Goal: Task Accomplishment & Management: Complete application form

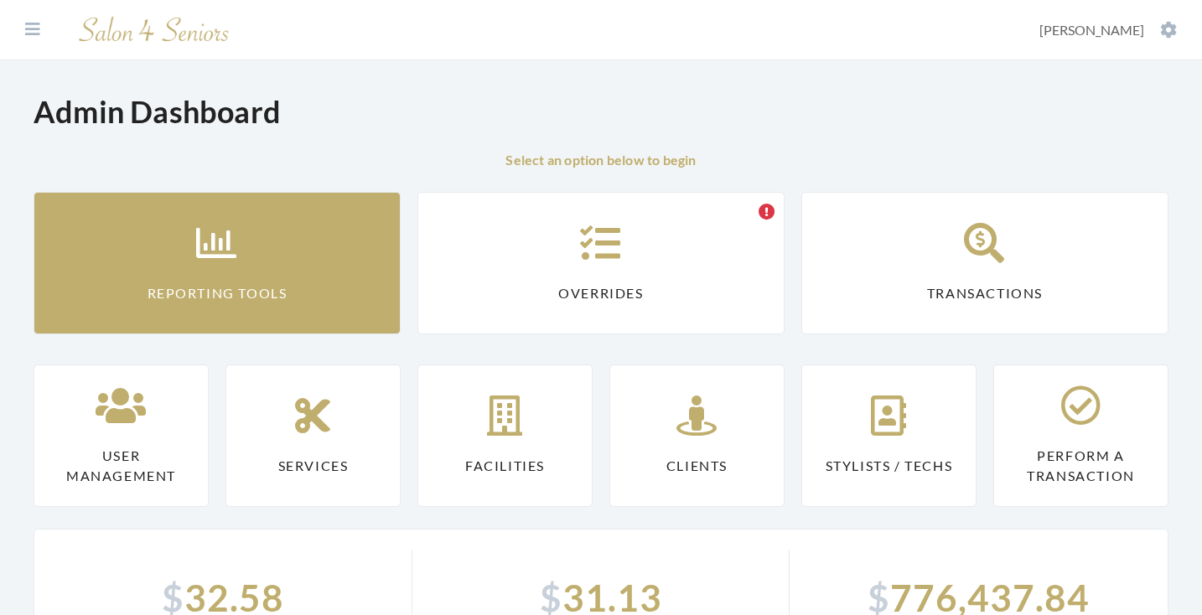
click at [313, 300] on link "Reporting Tools" at bounding box center [217, 263] width 367 height 143
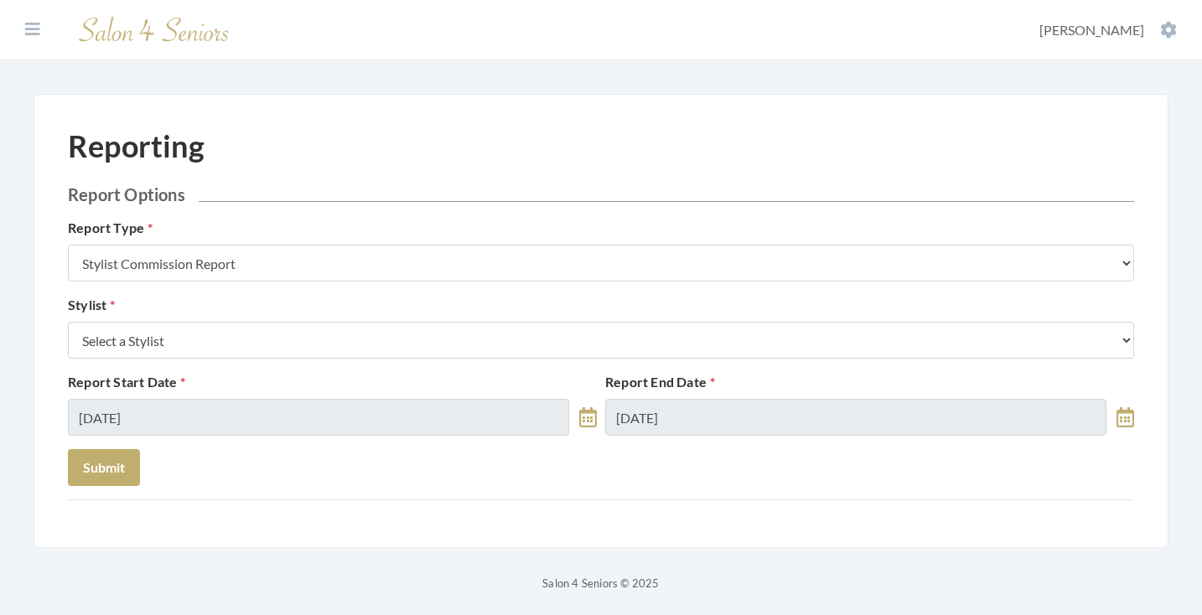
click at [267, 345] on select "Select a Stylist Alaina Krumm Alisha Teasley Anna White April Dructor Ashley Ve…" at bounding box center [601, 340] width 1067 height 37
click at [33, 26] on icon at bounding box center [32, 29] width 15 height 17
click at [32, 33] on icon at bounding box center [32, 29] width 15 height 17
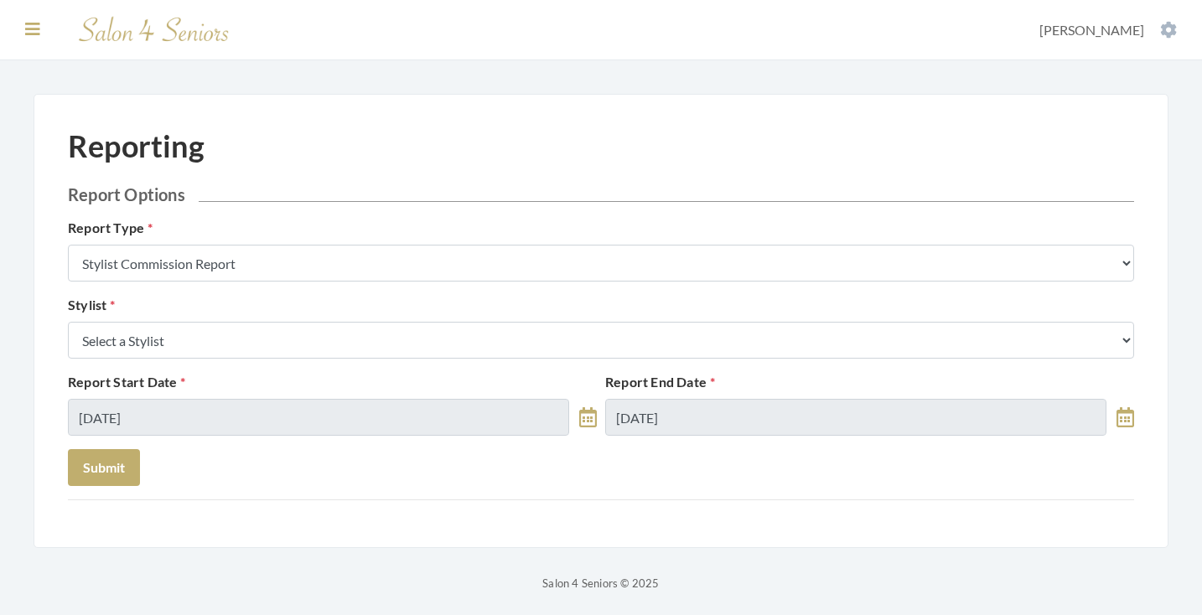
click at [39, 24] on icon at bounding box center [32, 29] width 15 height 17
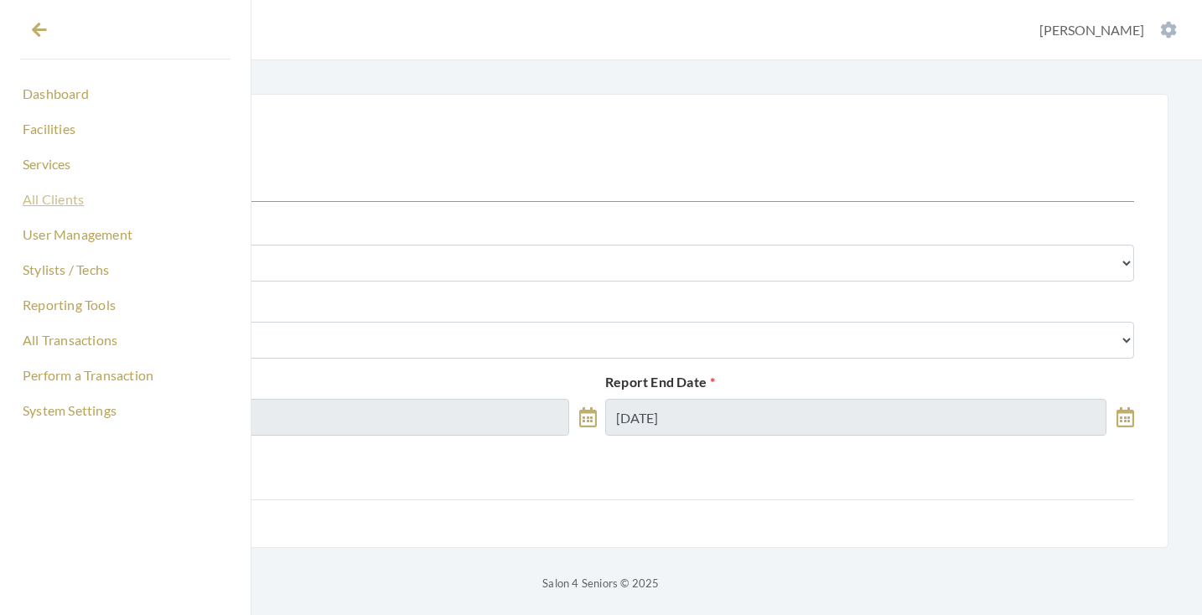
click at [63, 195] on link "All Clients" at bounding box center [125, 199] width 210 height 29
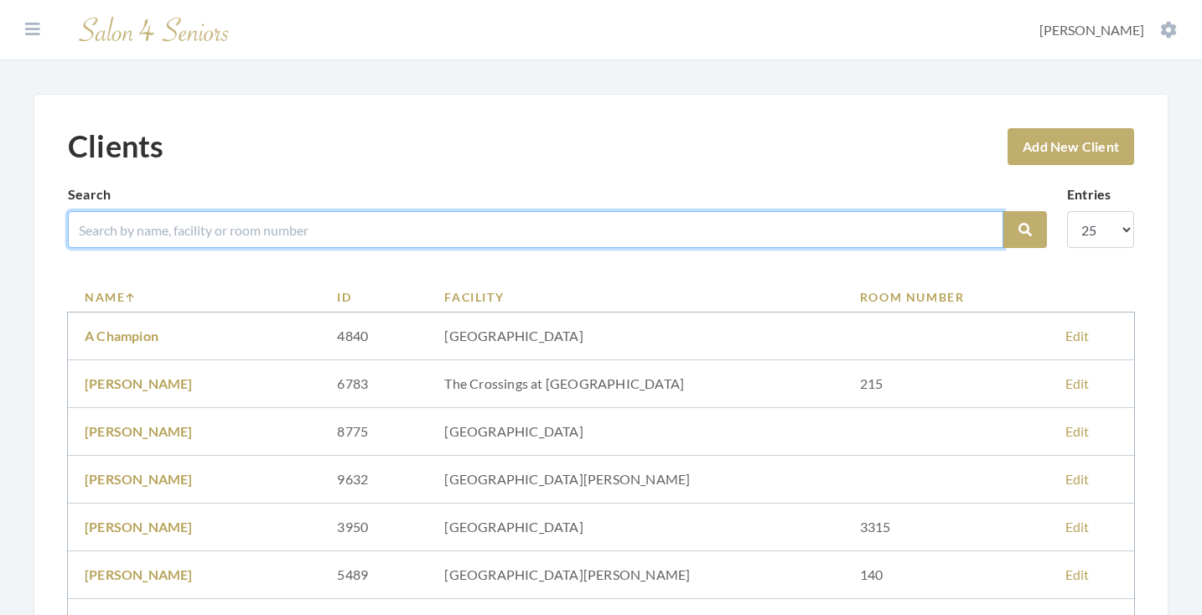
click at [193, 241] on input "search" at bounding box center [536, 229] width 936 height 37
type input "[PERSON_NAME]"
click at [1025, 230] on button "Search" at bounding box center [1026, 229] width 44 height 37
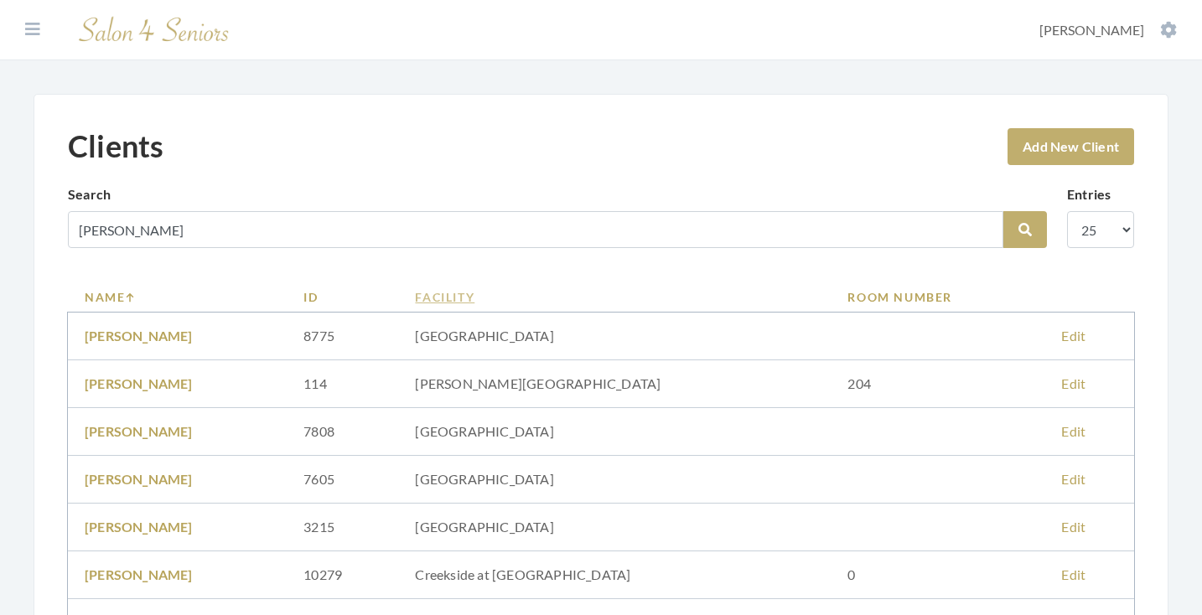
click at [522, 298] on link "Facility" at bounding box center [614, 297] width 399 height 18
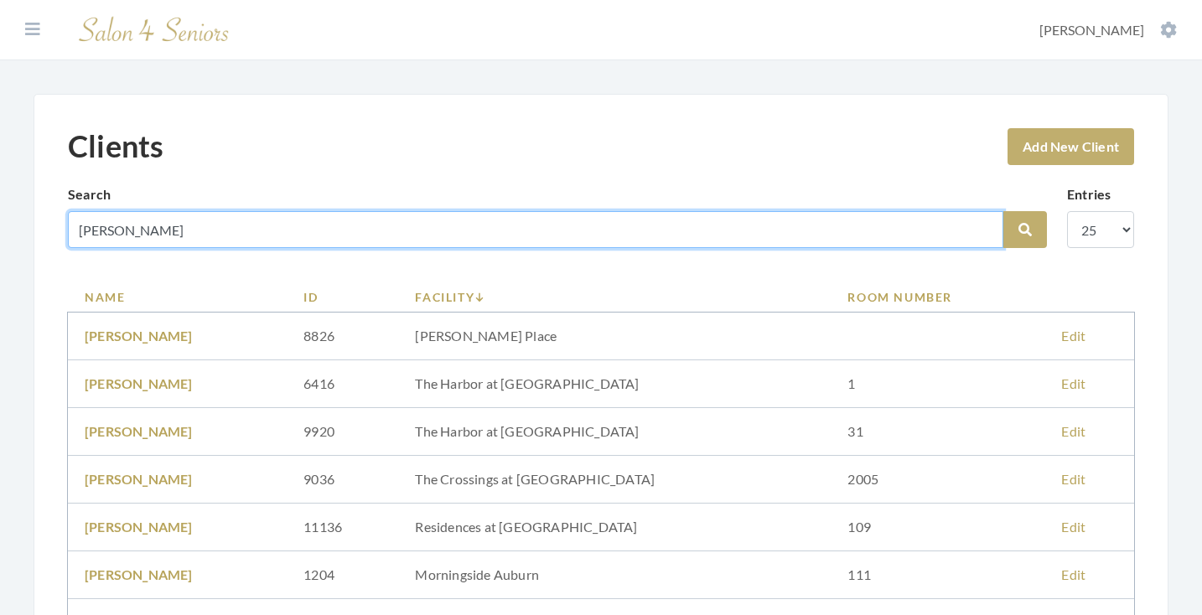
drag, startPoint x: 163, startPoint y: 237, endPoint x: 38, endPoint y: 236, distance: 124.9
type input "carme"
click at [1025, 230] on button "Search" at bounding box center [1026, 229] width 44 height 37
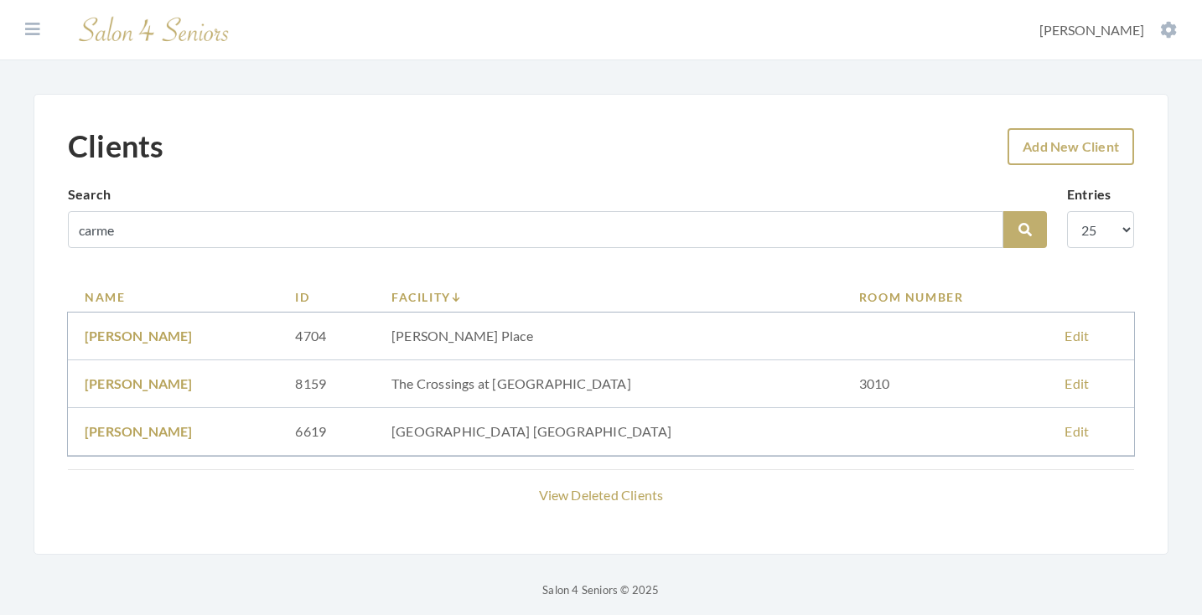
click at [1030, 153] on link "Add New Client" at bounding box center [1071, 146] width 127 height 37
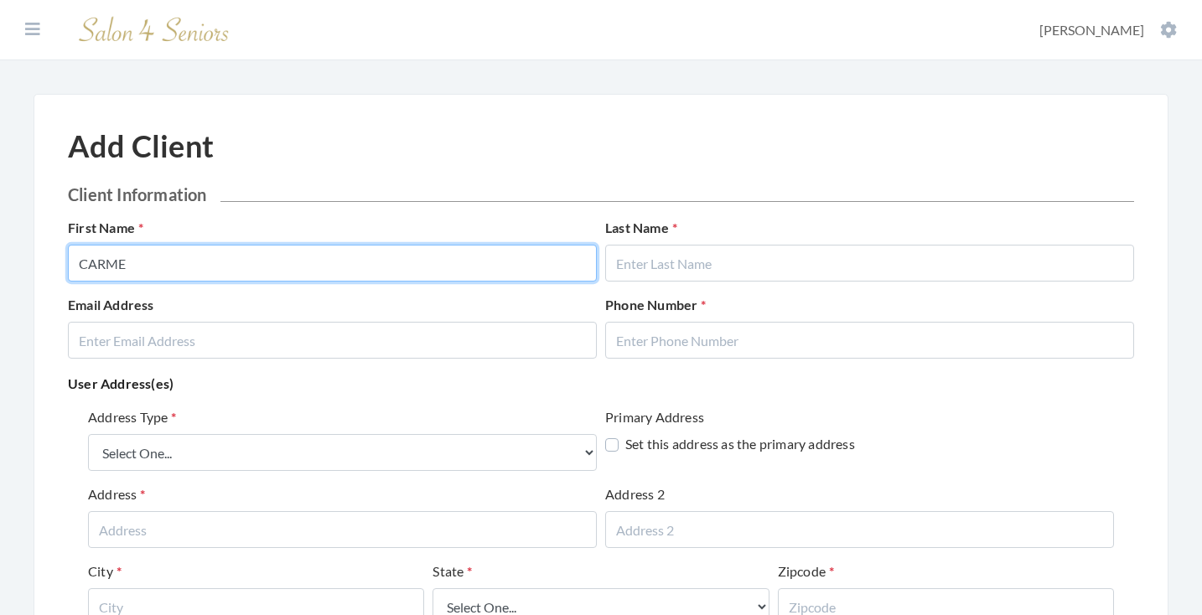
type input "CARME"
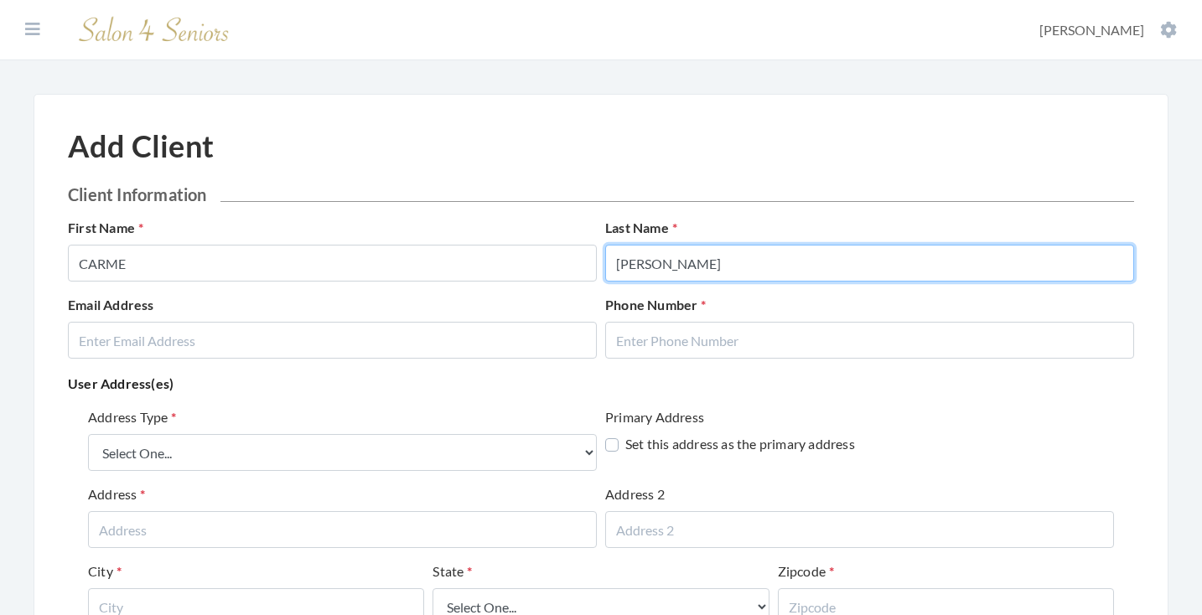
type input "PHILLIPS"
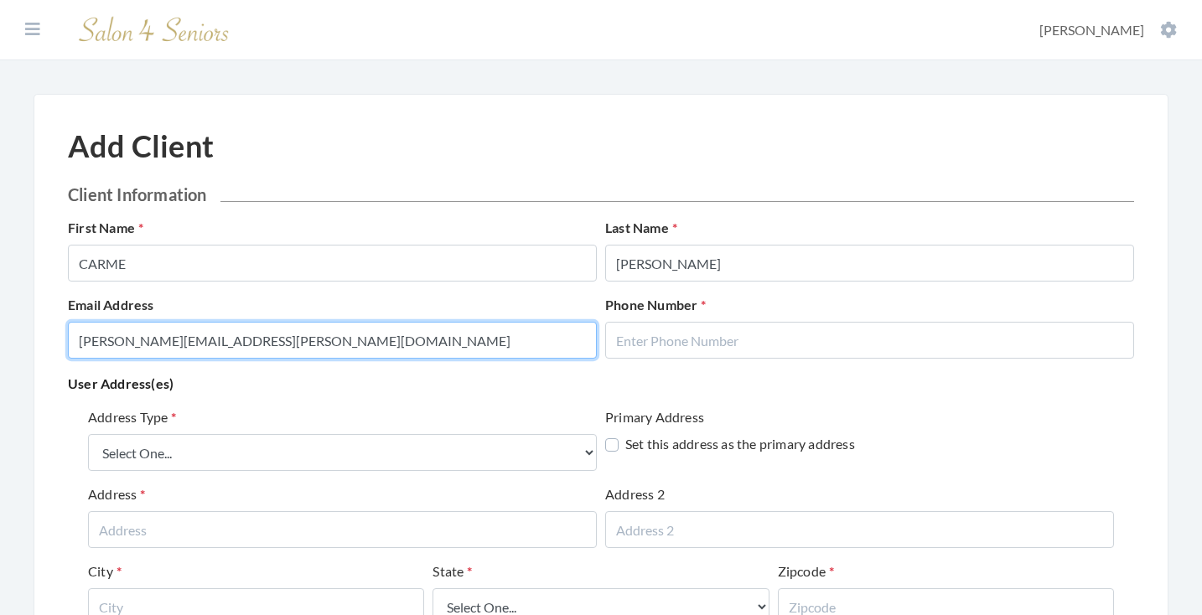
type input "HOWER.MICHELLE@GMAIL.COM"
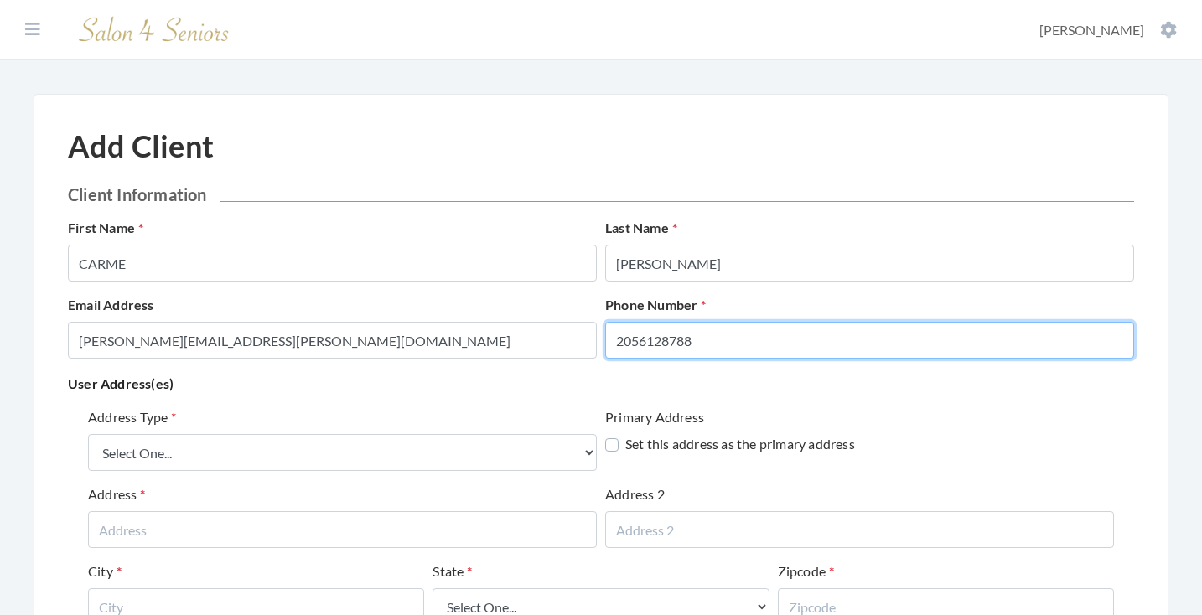
type input "2056128788"
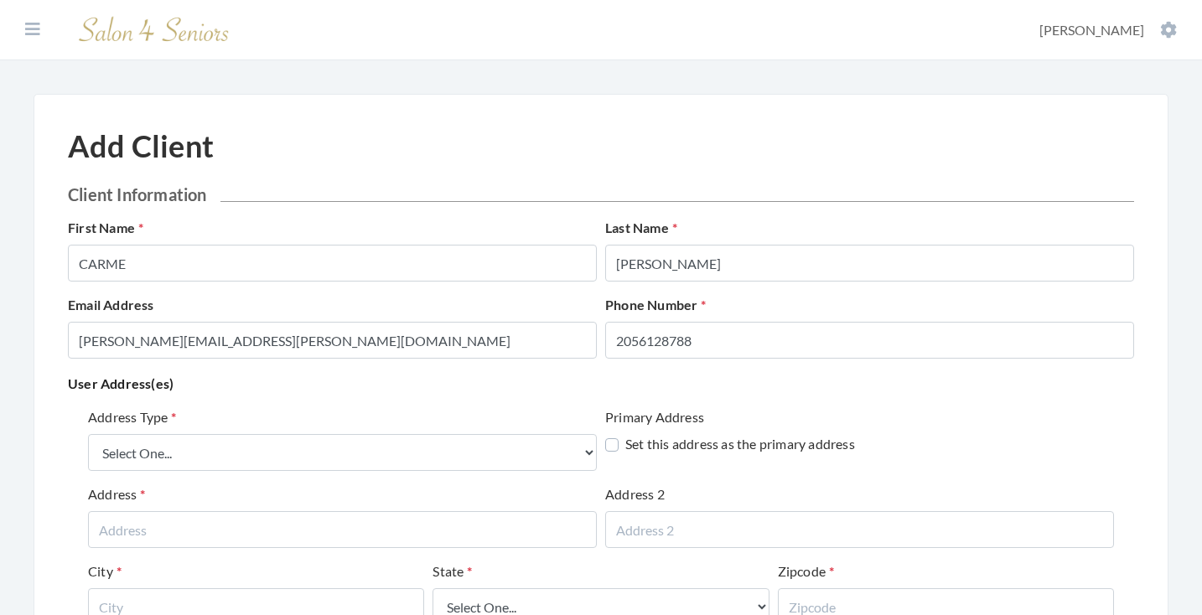
click at [529, 398] on div "User Address(es) Address Type Select One... Office Address Home Address Billing…" at bounding box center [601, 554] width 1067 height 365
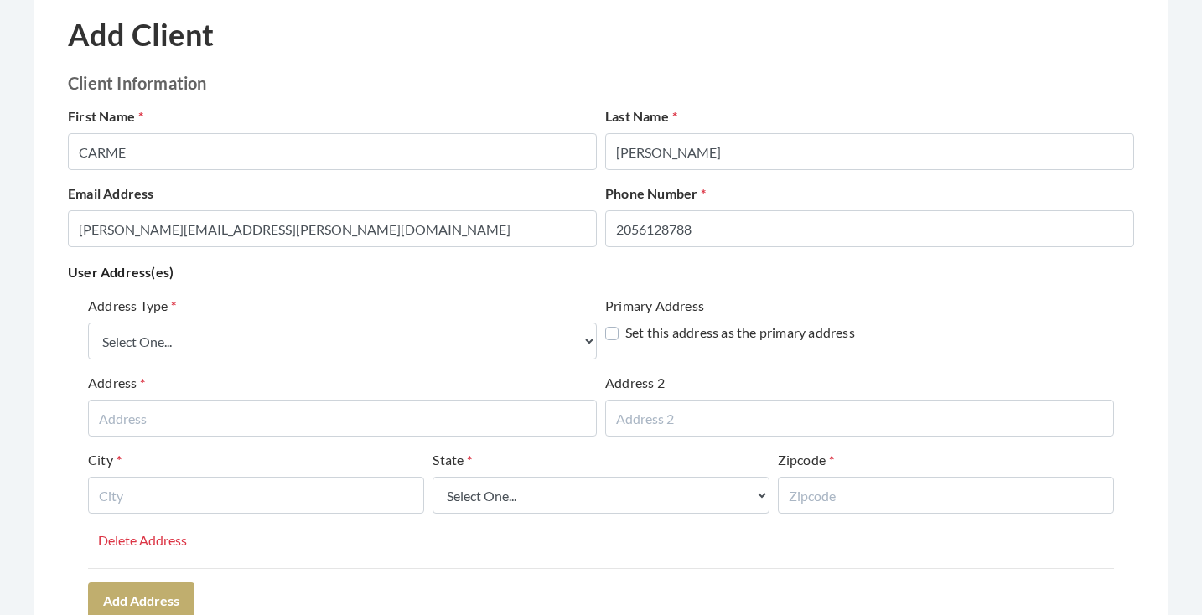
scroll to position [158, 0]
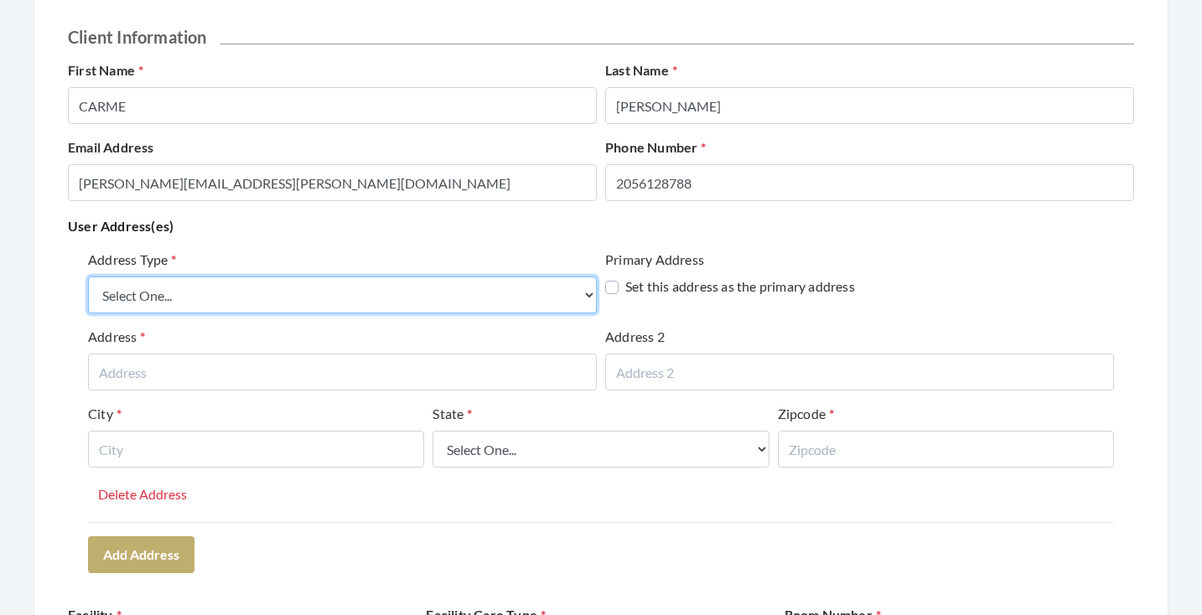
select select "billing"
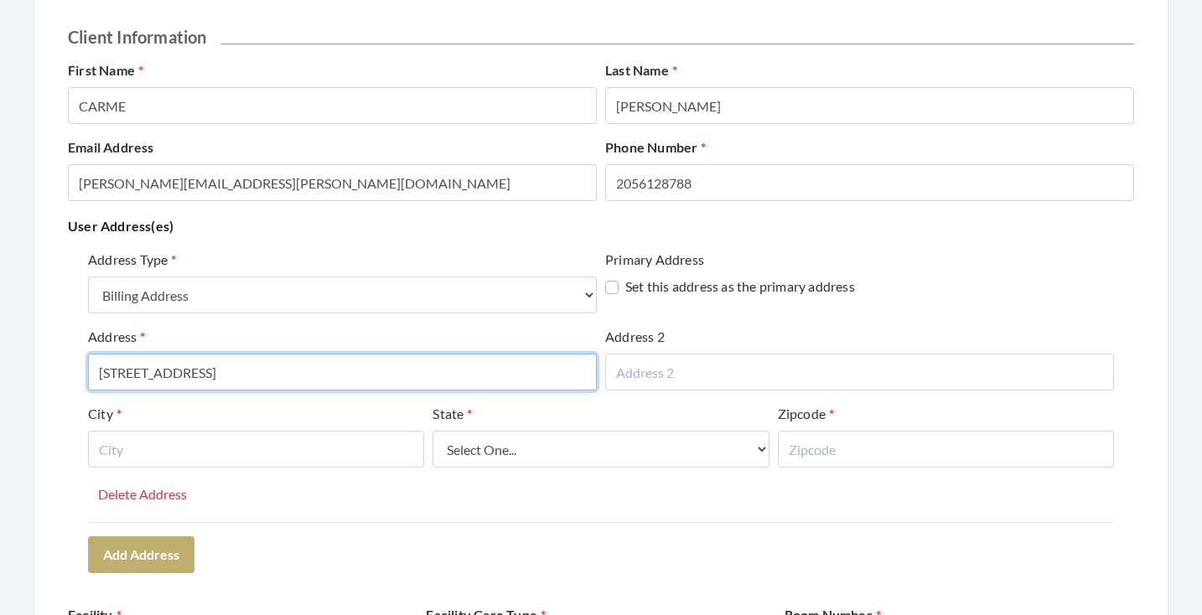
drag, startPoint x: 299, startPoint y: 391, endPoint x: 70, endPoint y: 373, distance: 229.6
click at [70, 372] on div "Address Type Select One... Office Address Home Address Billing Address Primary …" at bounding box center [601, 411] width 1067 height 336
type input "7101 ROWAN ROAD"
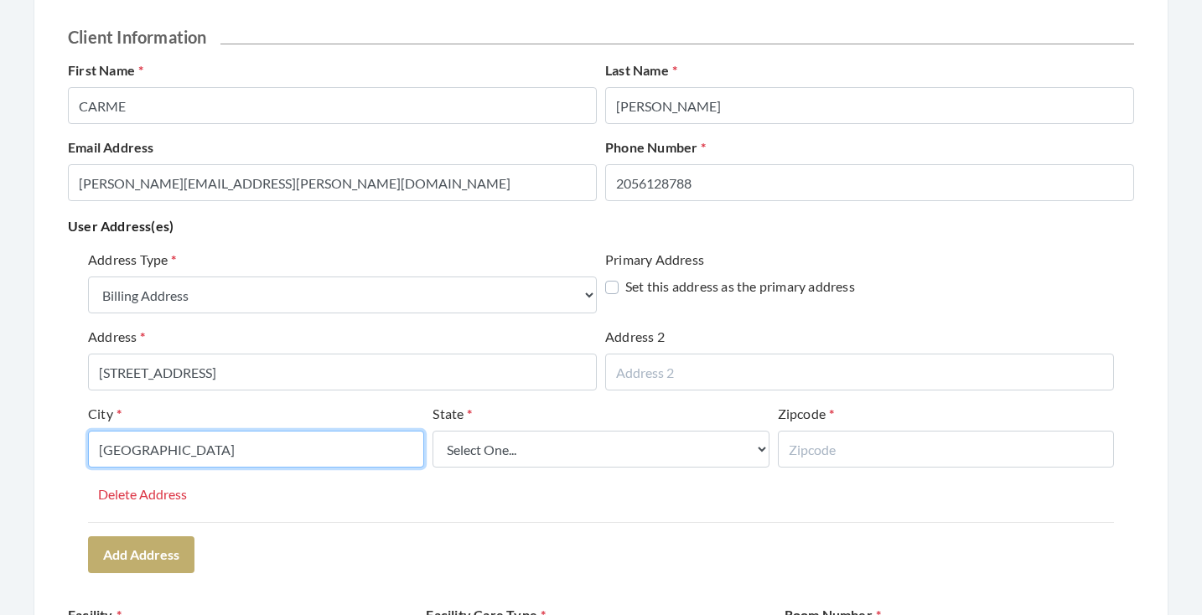
type input "LEEDS"
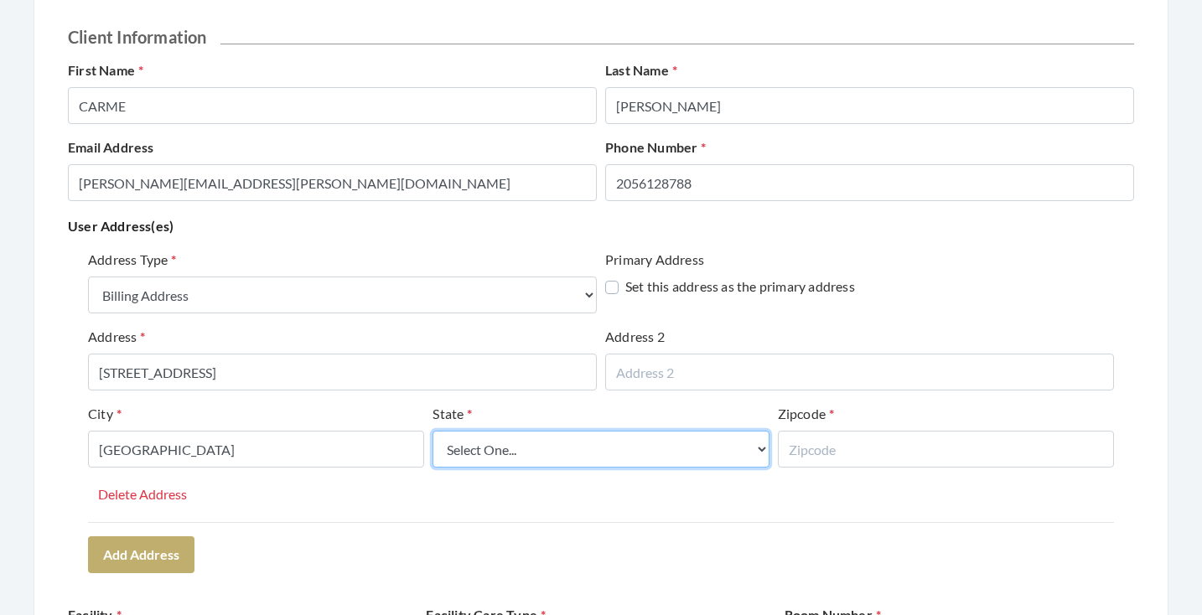
select select "al"
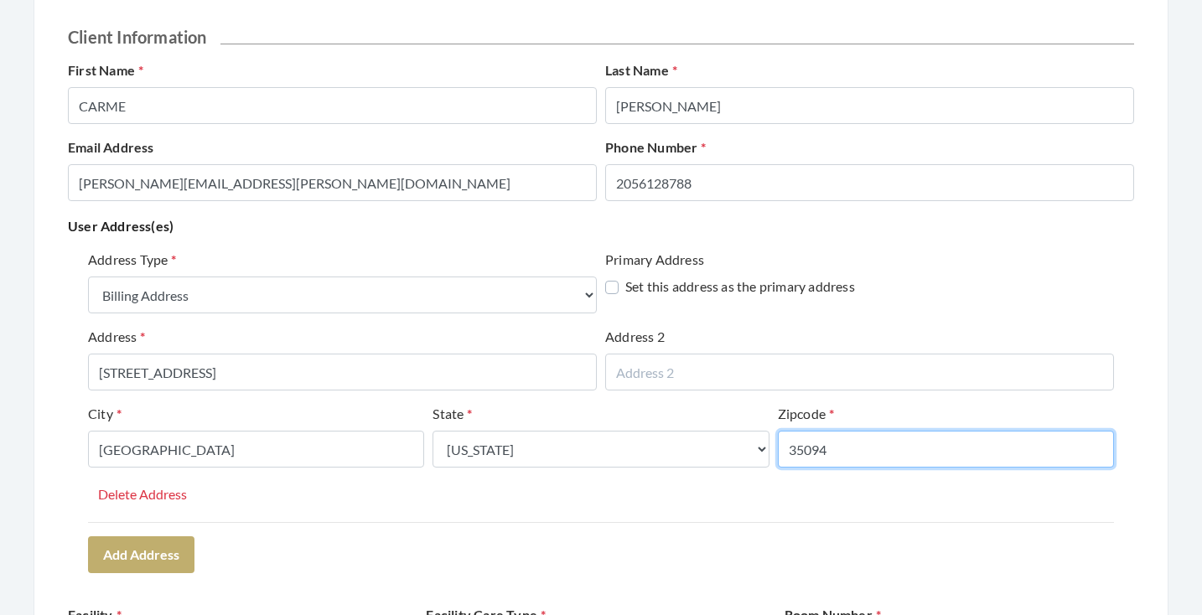
type input "35094"
click at [383, 586] on form "Client Information First Name CARME Last Name PHILLIPS Email Address HOWER.MICH…" at bounding box center [601, 570] width 1067 height 1087
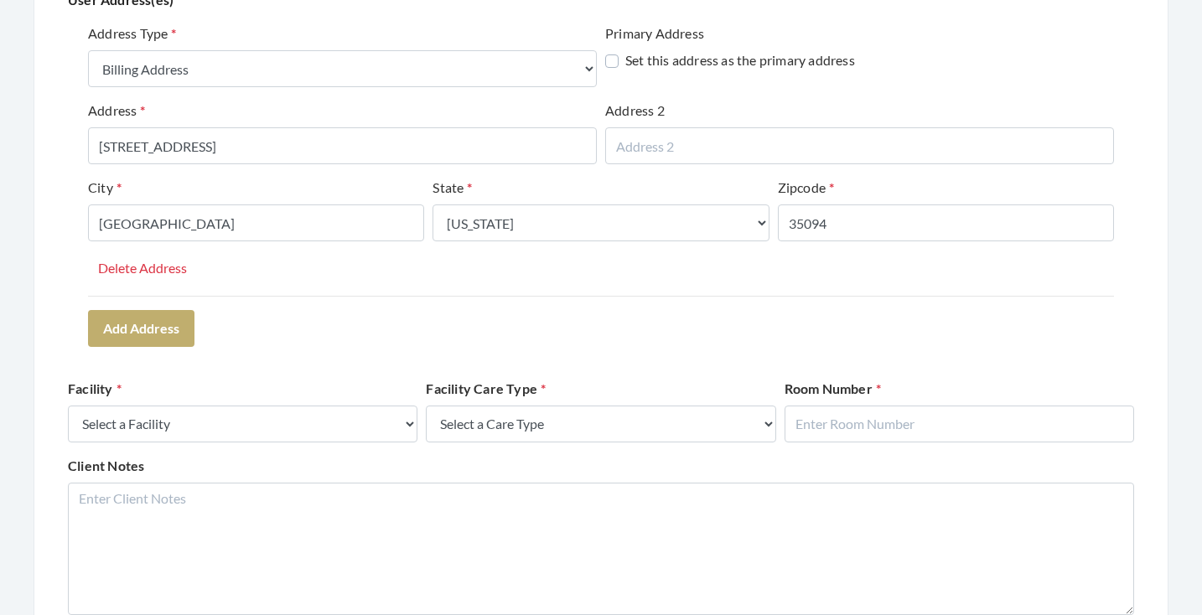
scroll to position [506, 0]
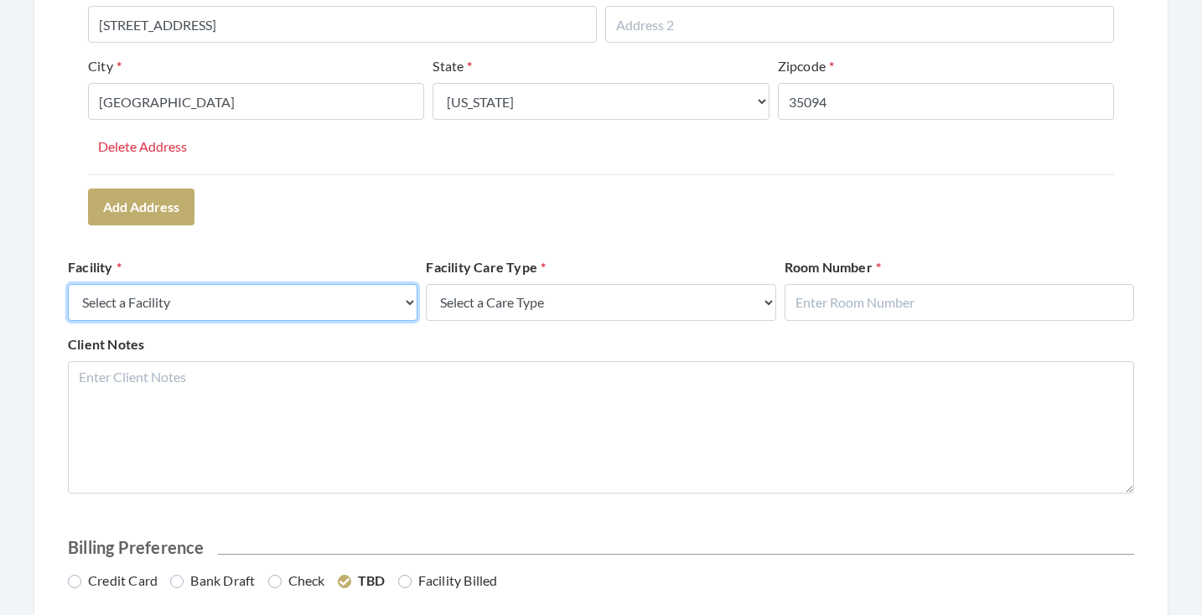
select select "58"
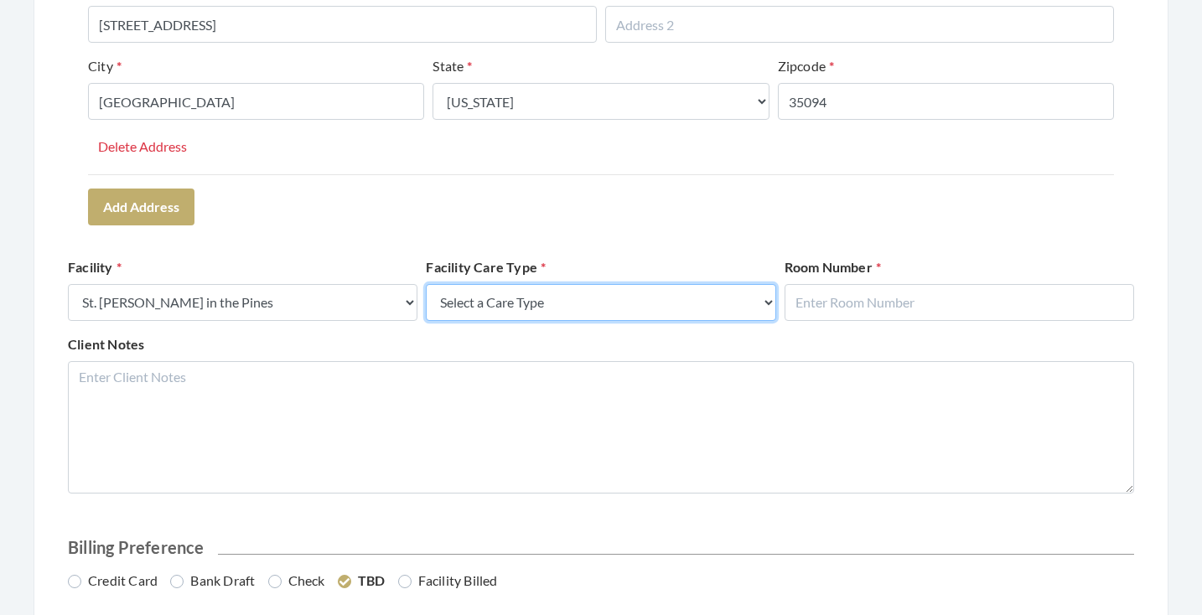
select select "4"
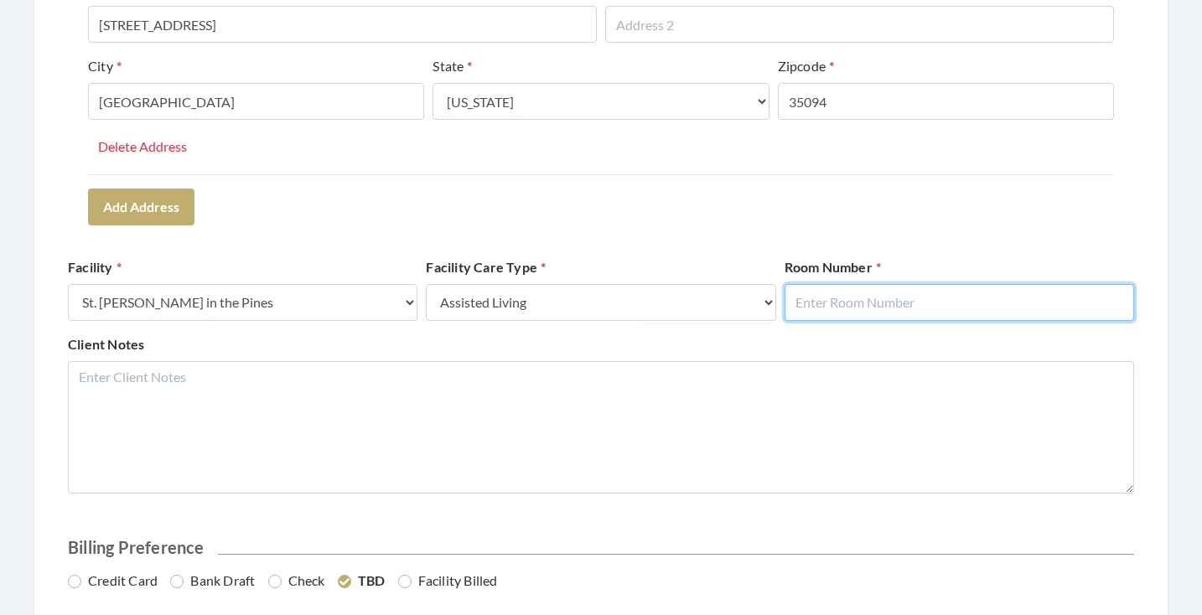
click at [838, 293] on input "text" at bounding box center [960, 302] width 350 height 37
type input "924"
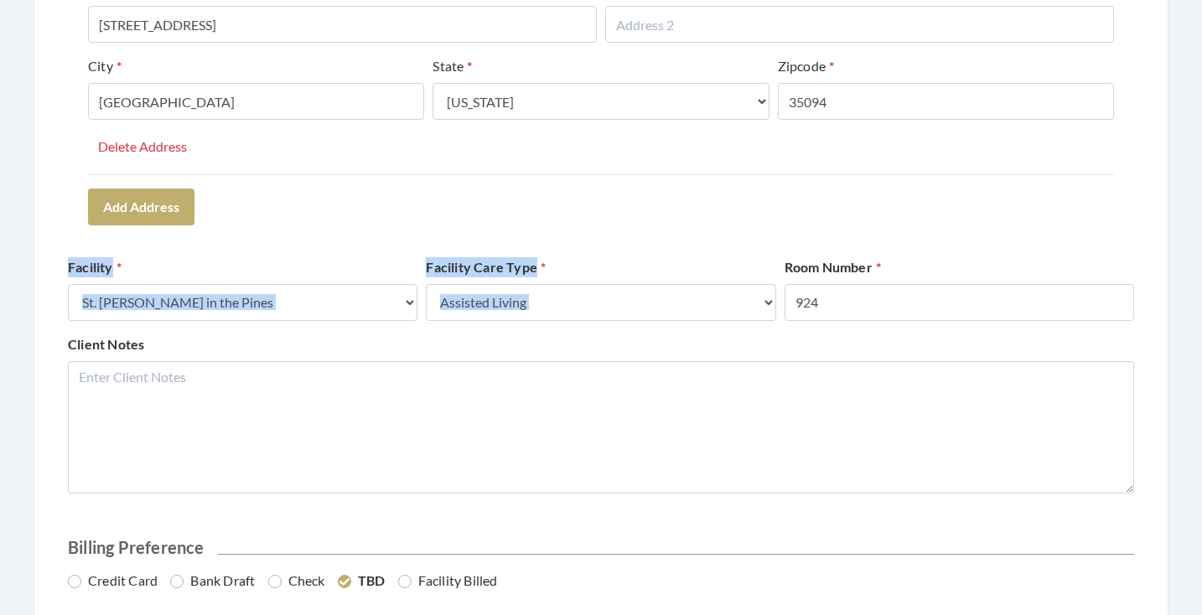
click at [902, 231] on form "Client Information First Name CARME Last Name PHILLIPS Email Address HOWER.MICH…" at bounding box center [601, 222] width 1067 height 1087
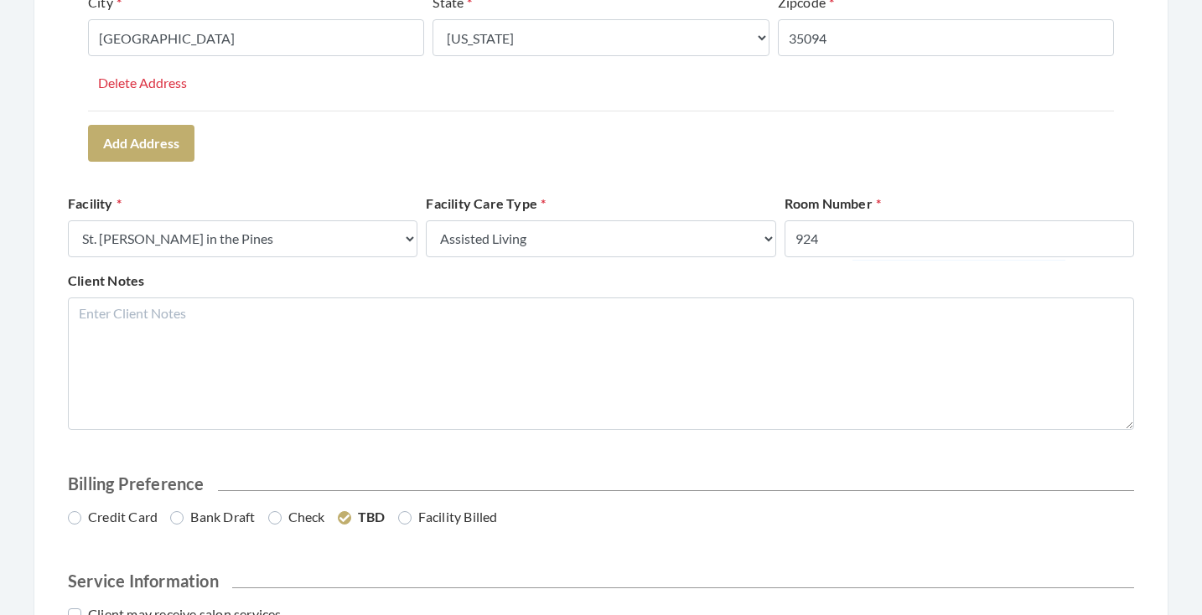
click at [971, 278] on div "Client Notes" at bounding box center [601, 350] width 1075 height 159
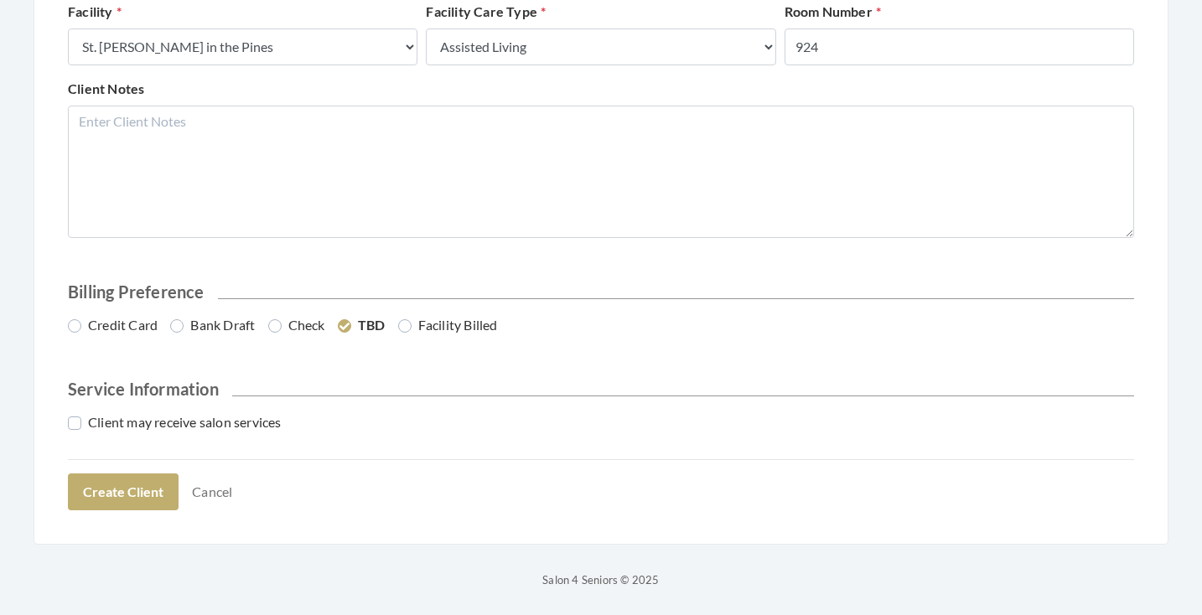
scroll to position [760, 0]
click at [130, 332] on label "Credit Card" at bounding box center [113, 326] width 90 height 20
radio input "true"
click at [146, 422] on label "Client may receive salon services" at bounding box center [175, 423] width 214 height 20
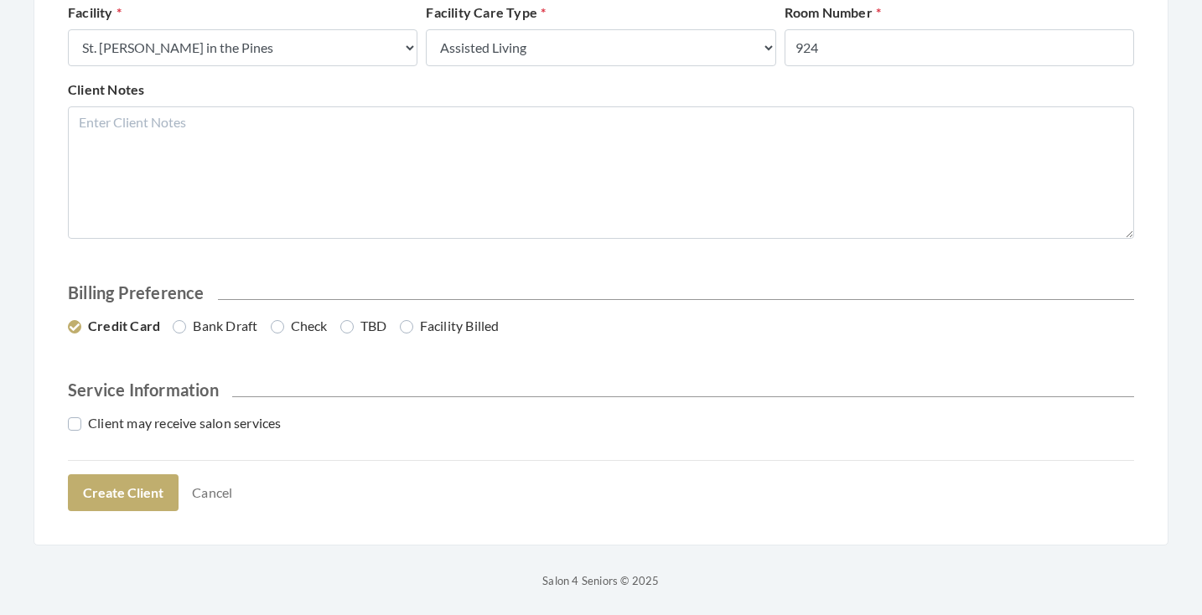
checkbox input "true"
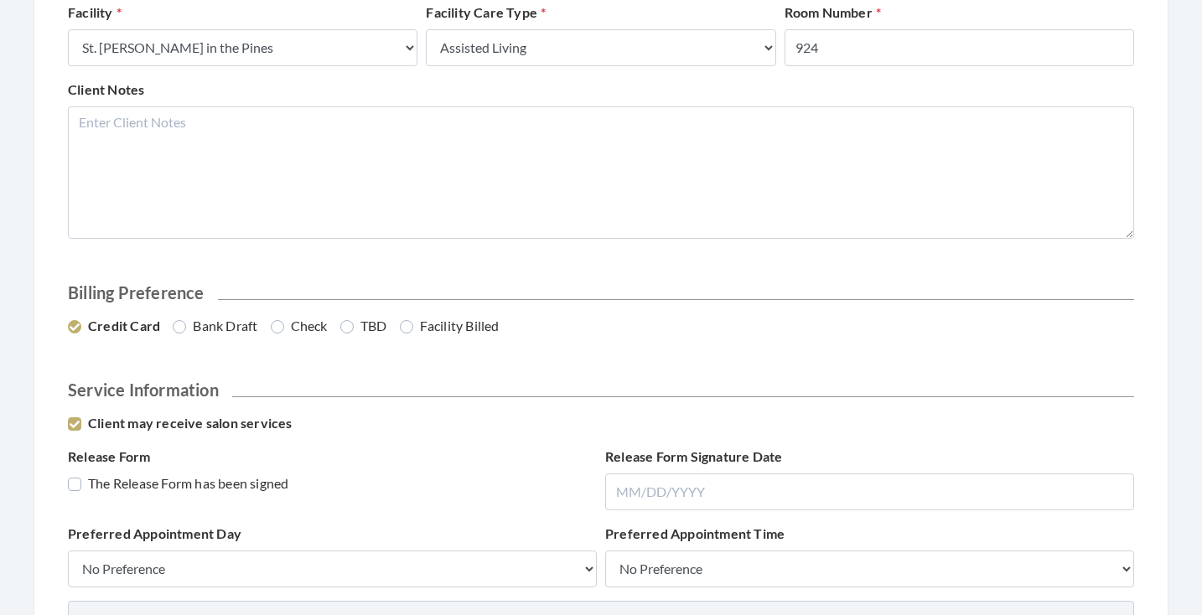
click at [146, 480] on label "The Release Form has been signed" at bounding box center [178, 484] width 221 height 20
checkbox input "true"
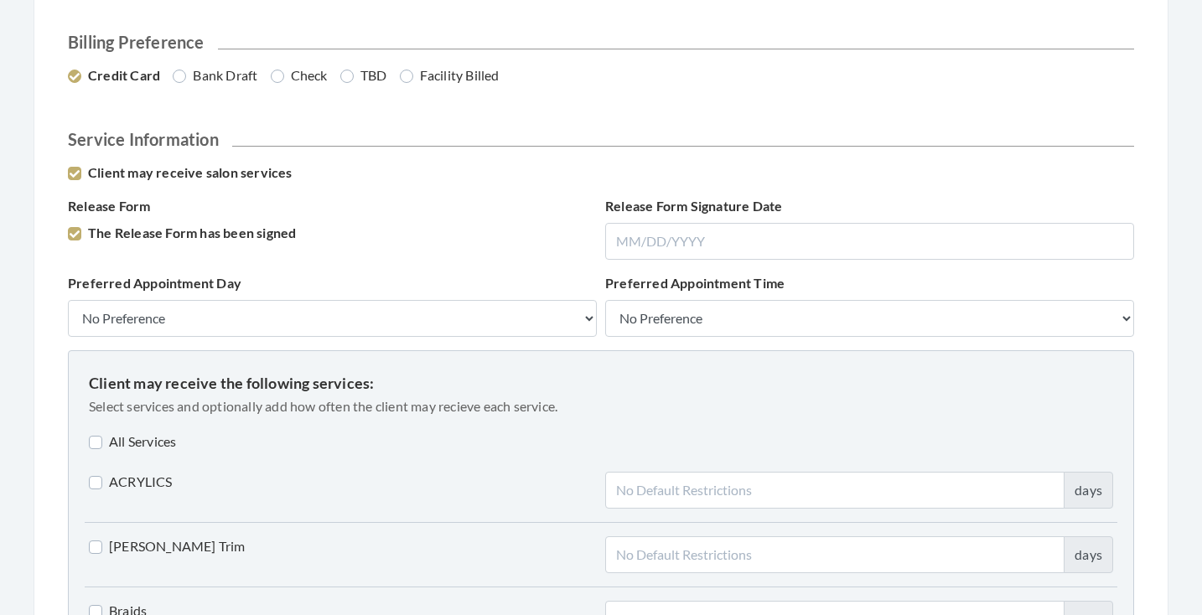
scroll to position [1022, 0]
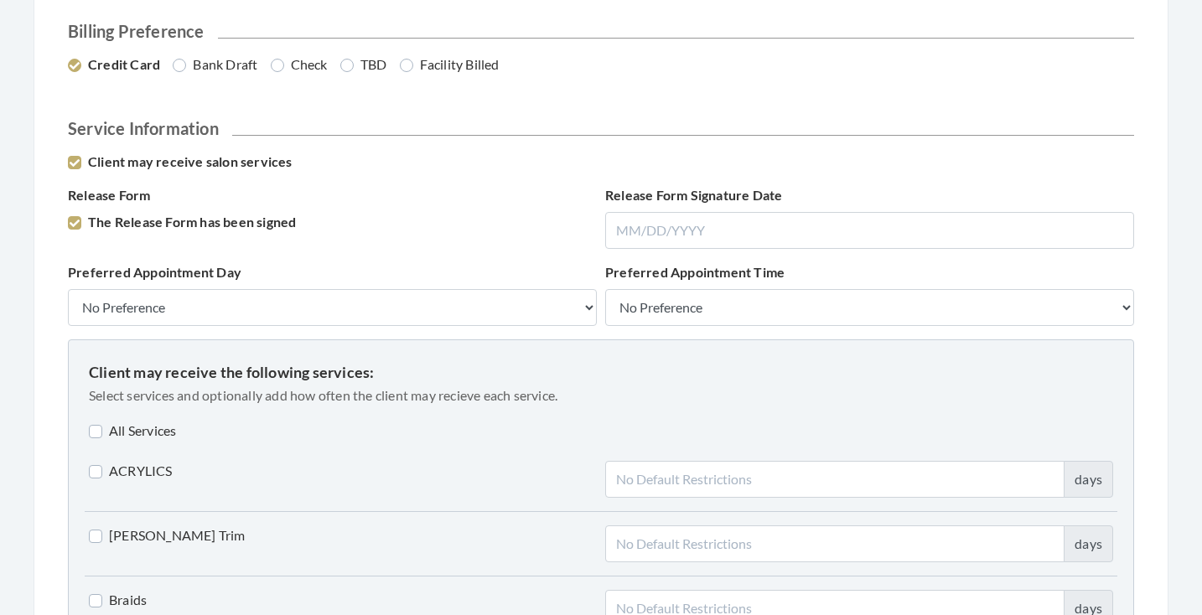
click at [139, 432] on label "All Services" at bounding box center [132, 431] width 87 height 20
checkbox input "true"
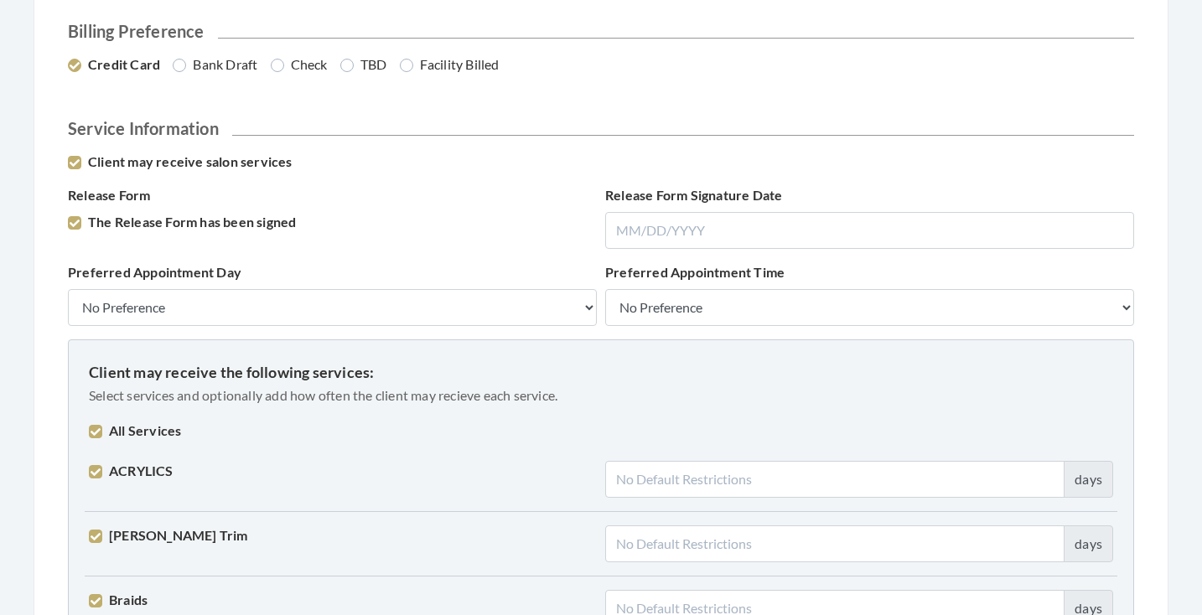
checkbox input "true"
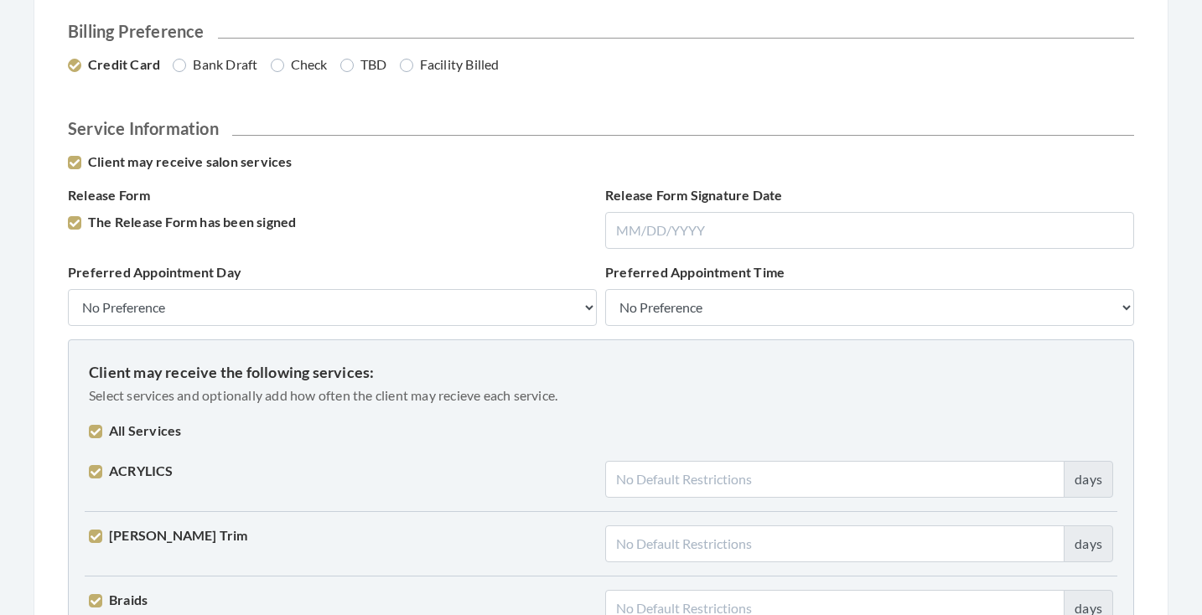
checkbox input "true"
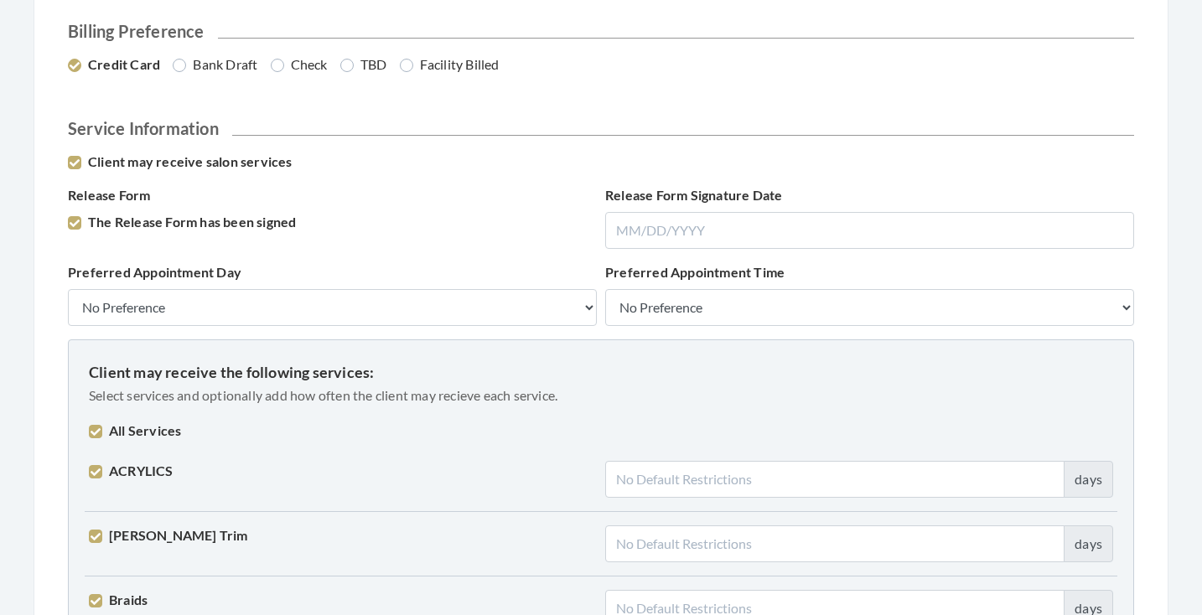
checkbox input "true"
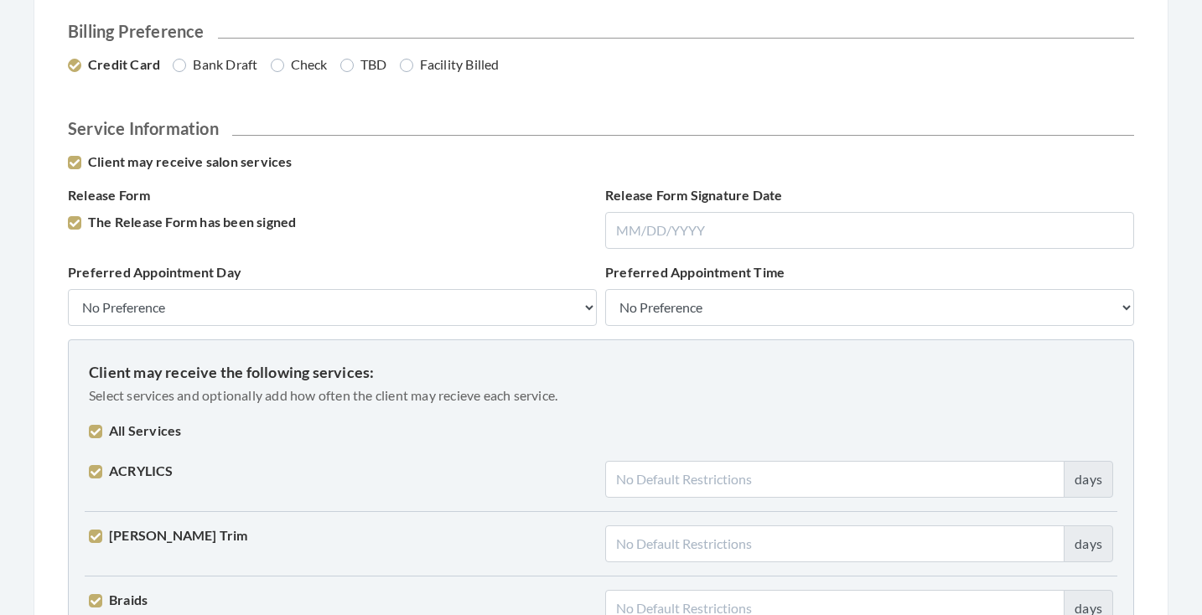
checkbox input "true"
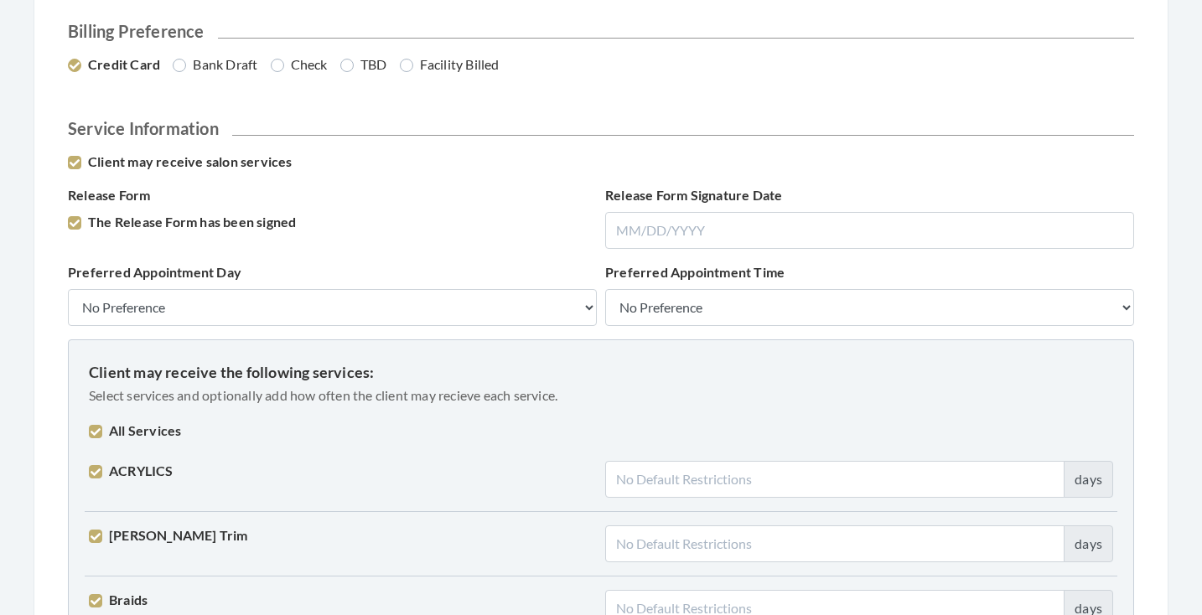
checkbox input "true"
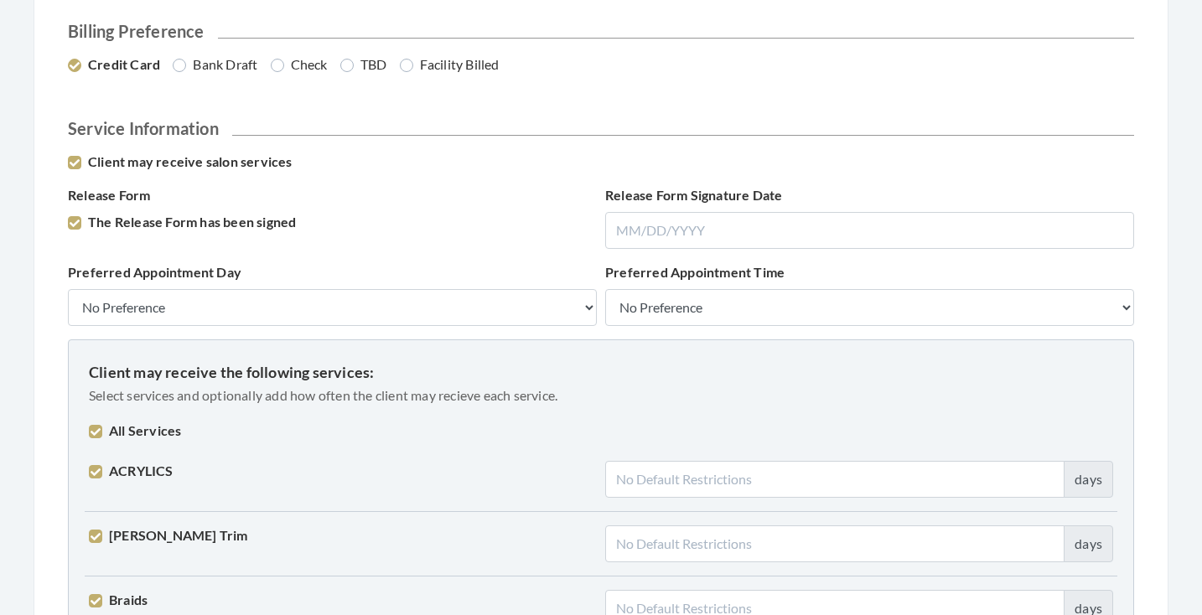
checkbox input "true"
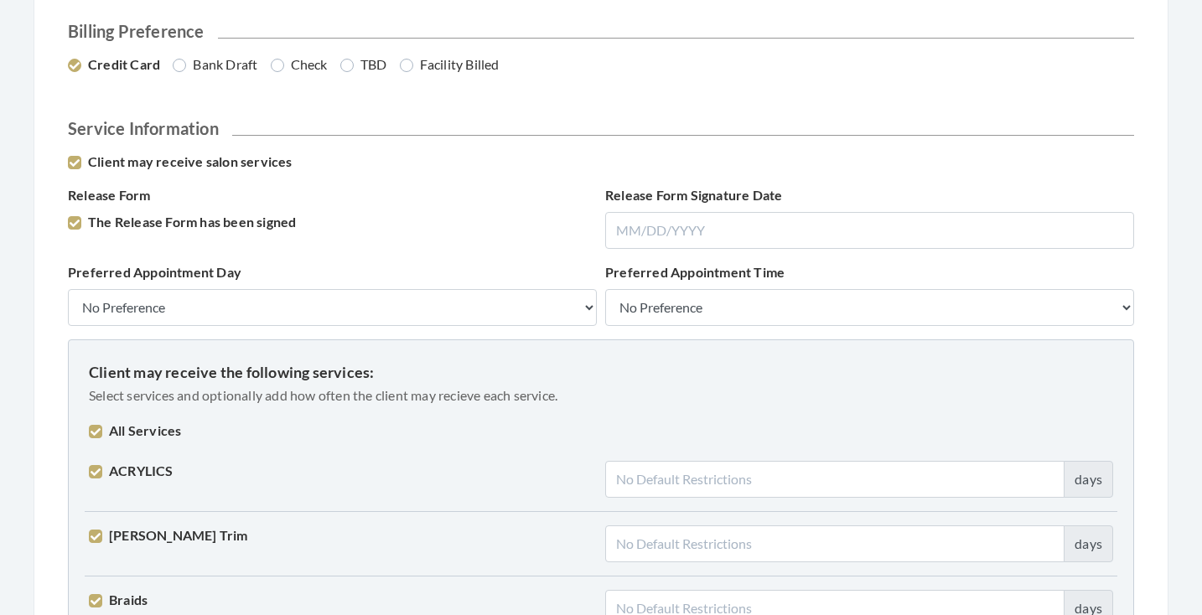
checkbox input "true"
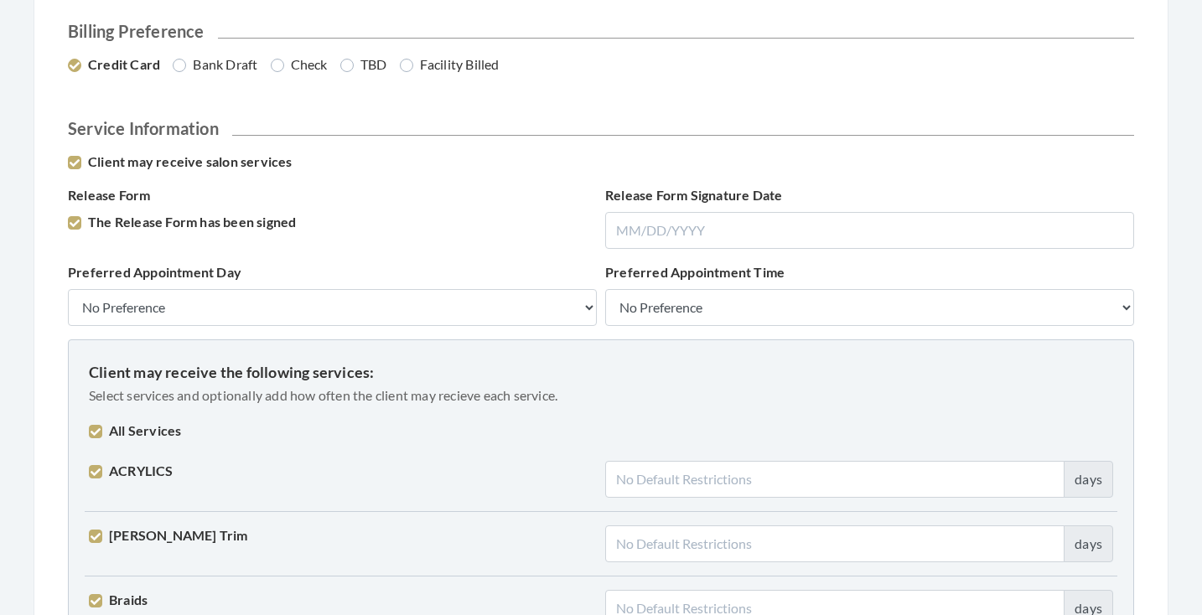
checkbox input "true"
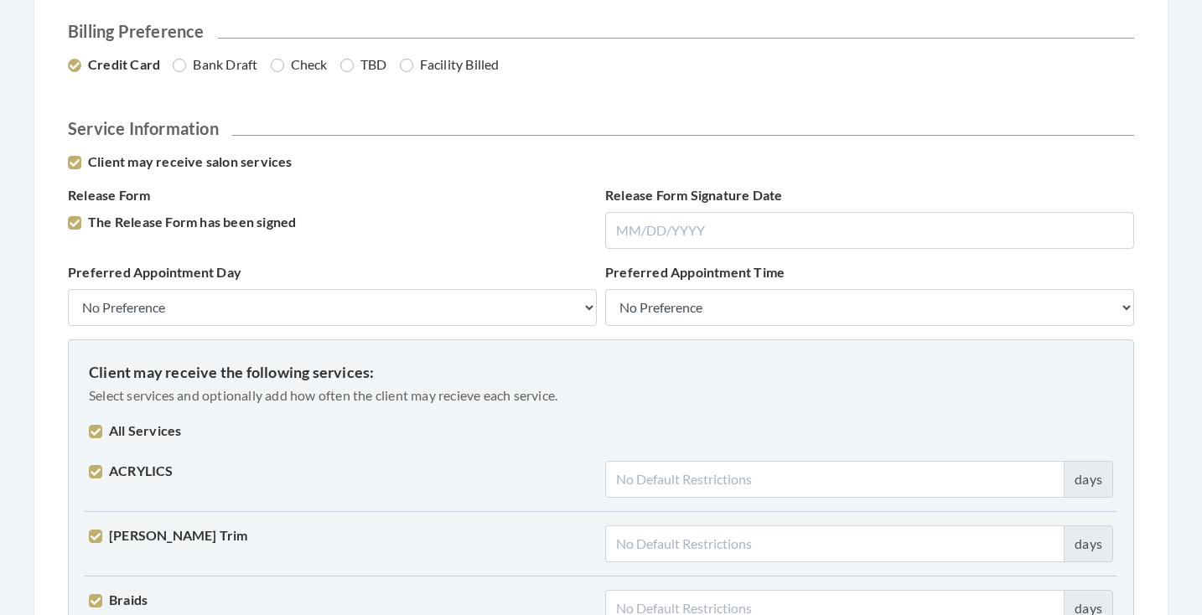
checkbox input "true"
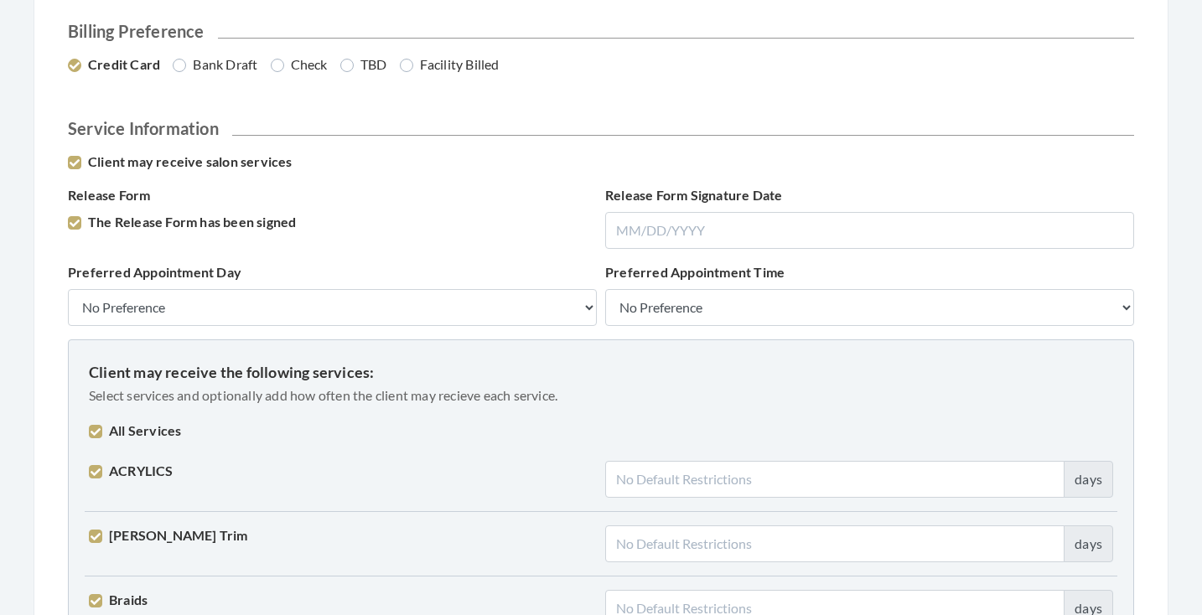
checkbox input "true"
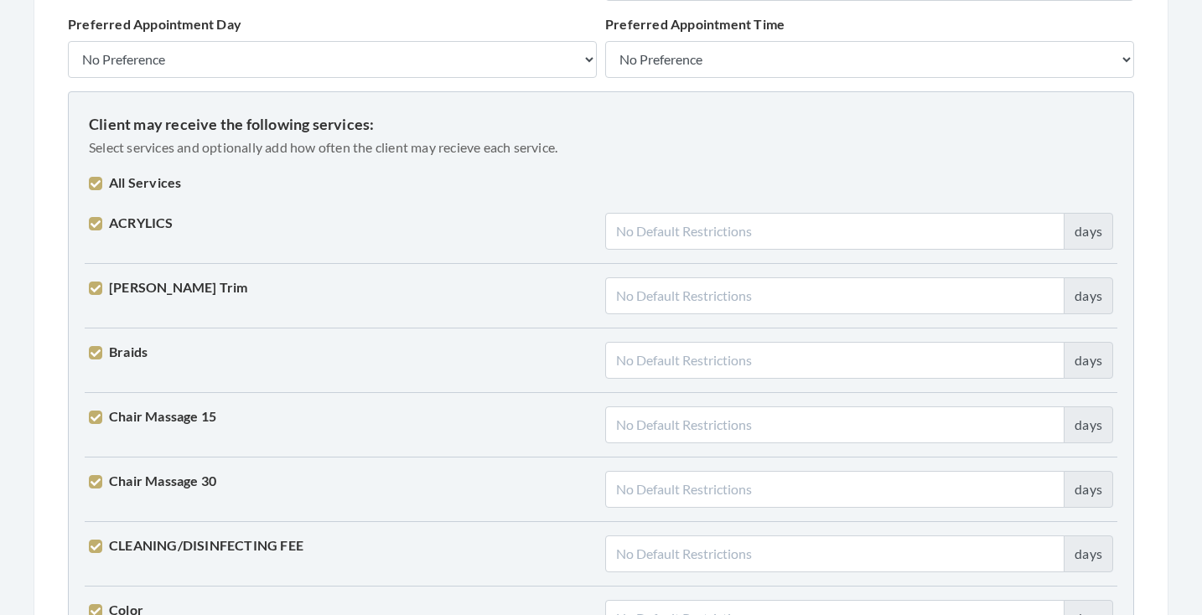
scroll to position [1273, 0]
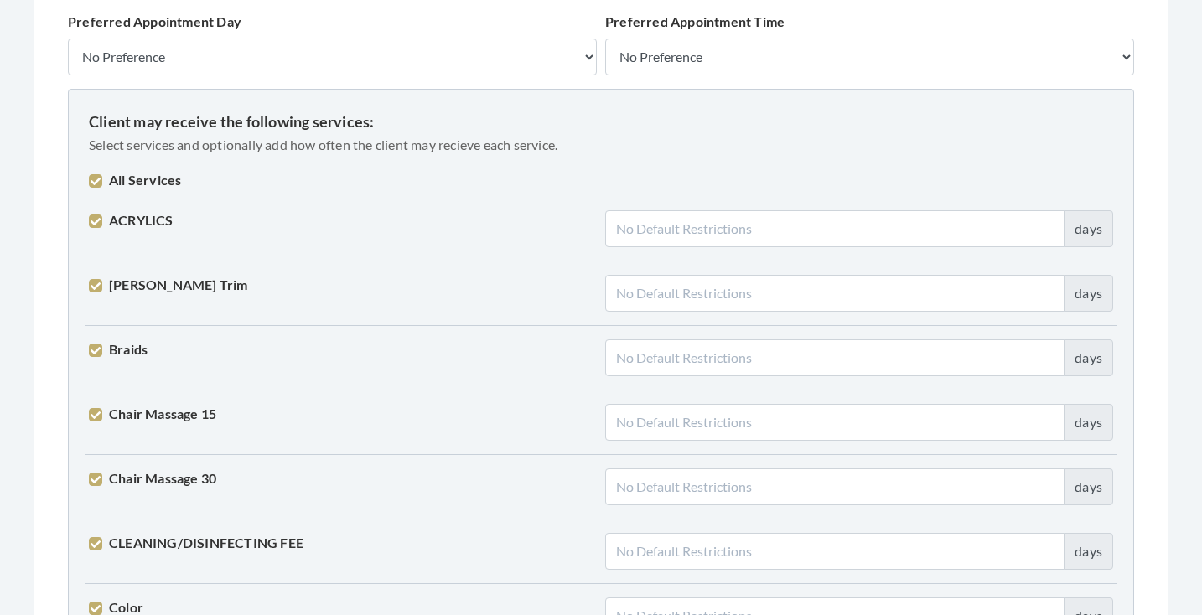
click at [99, 356] on label "Braids" at bounding box center [118, 350] width 59 height 20
checkbox input "false"
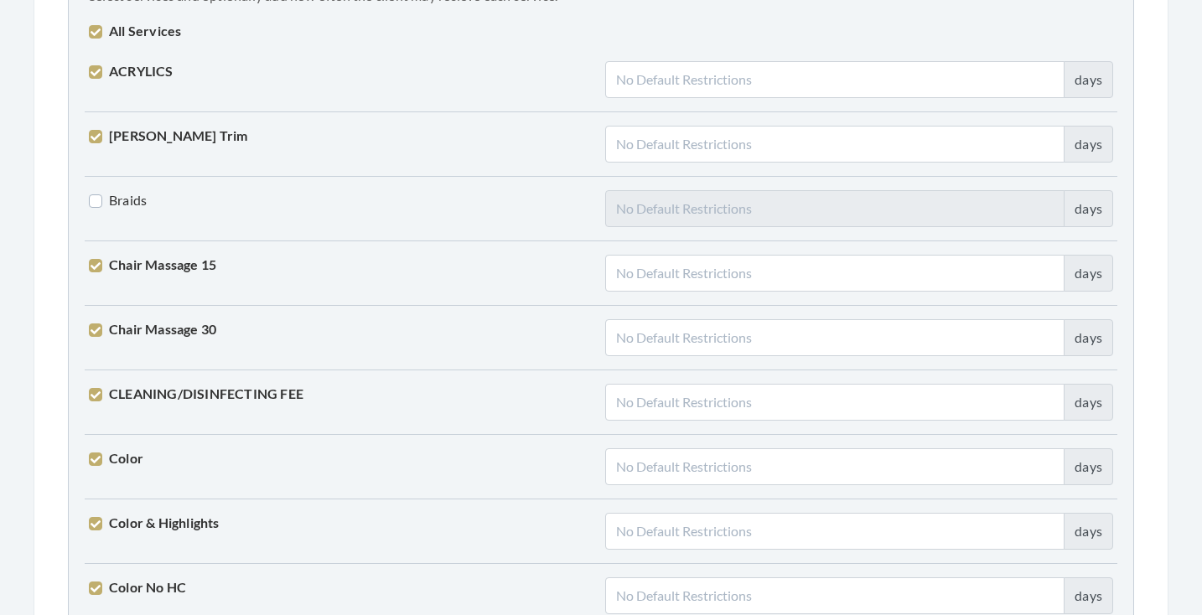
scroll to position [1418, 0]
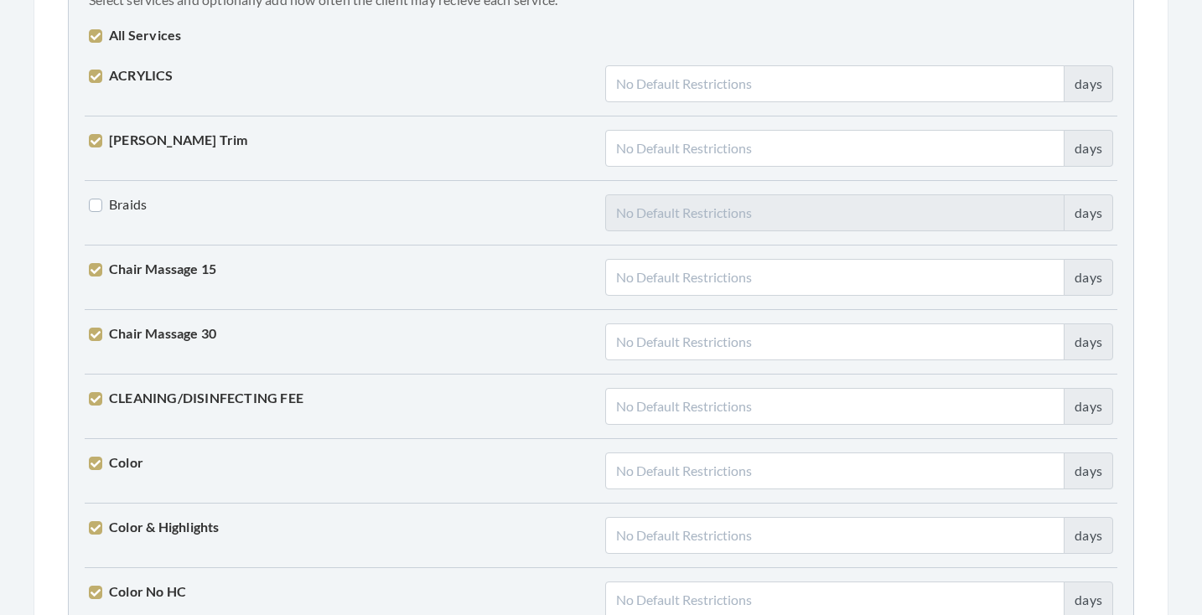
click at [153, 133] on label "Beard Trim" at bounding box center [168, 140] width 159 height 20
checkbox input "false"
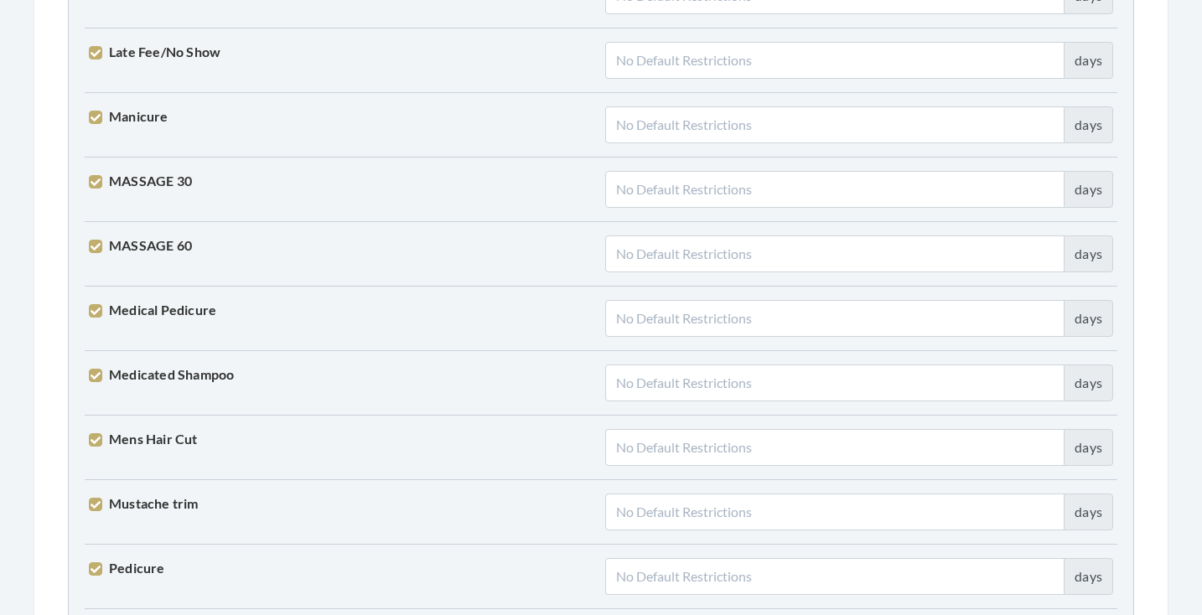
scroll to position [2761, 0]
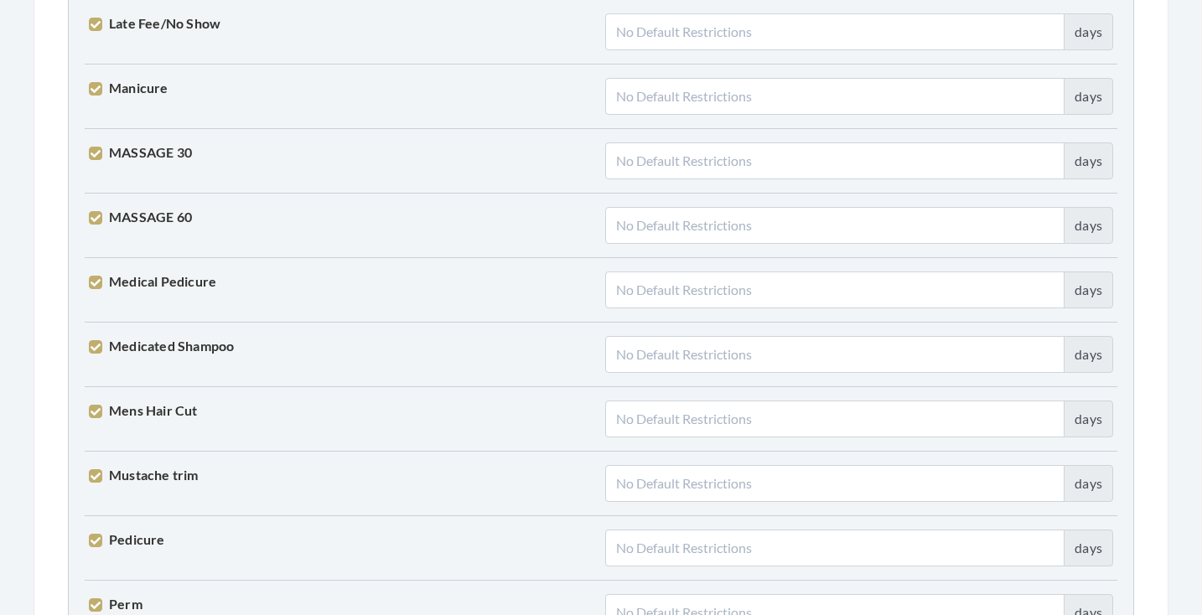
click at [120, 407] on label "Mens Hair Cut" at bounding box center [143, 411] width 109 height 20
checkbox input "false"
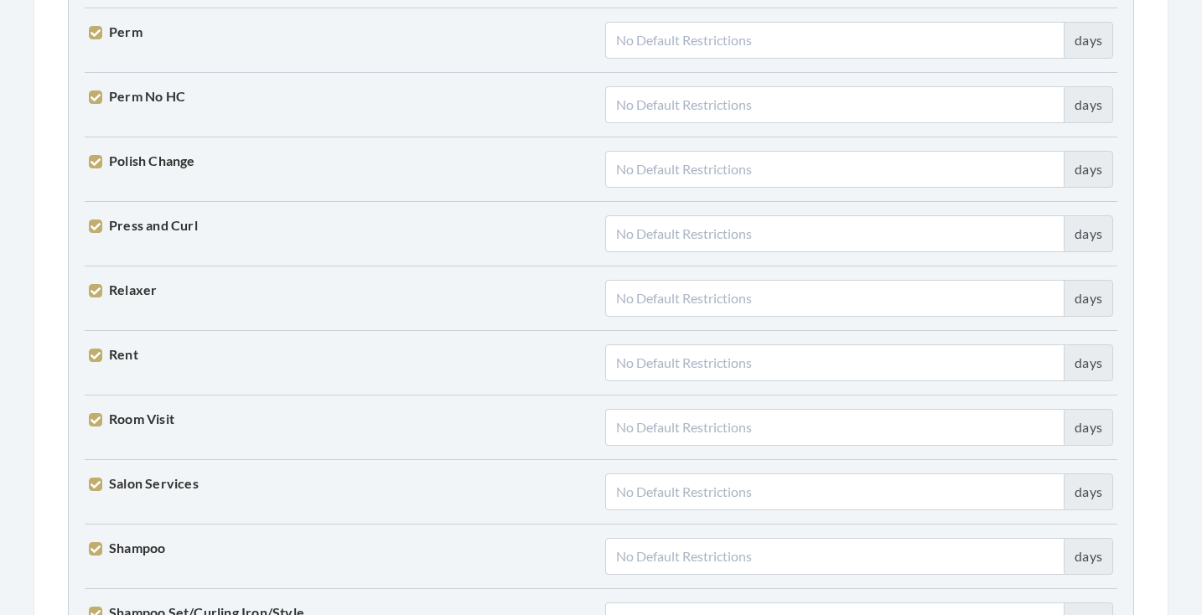
scroll to position [3335, 0]
click at [139, 286] on label "Relaxer" at bounding box center [123, 288] width 68 height 20
checkbox input "false"
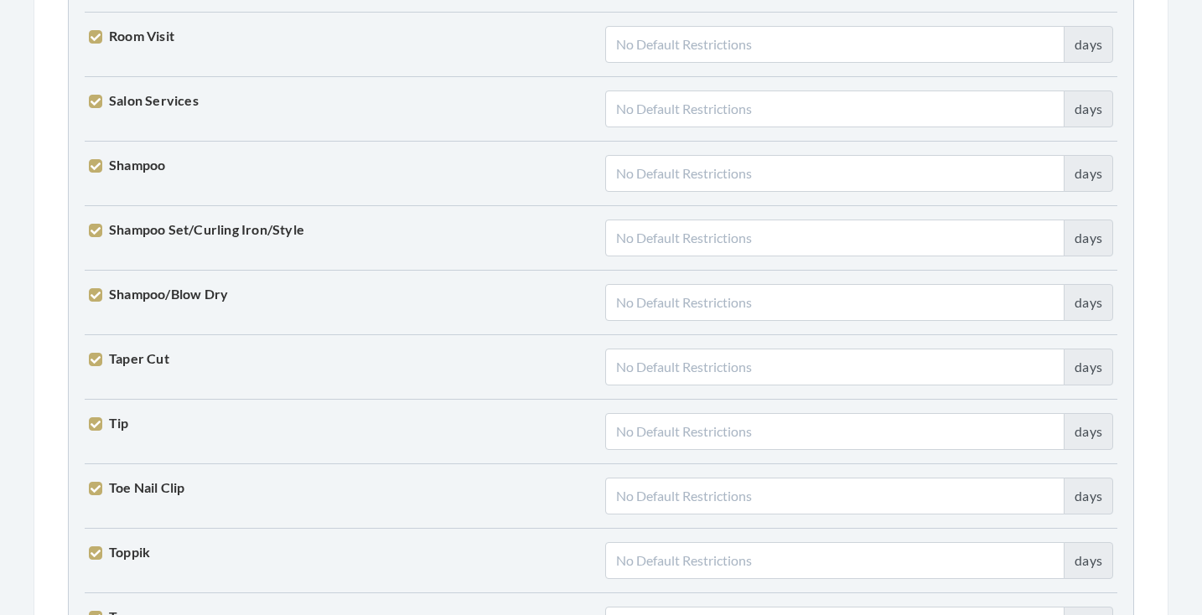
scroll to position [3860, 0]
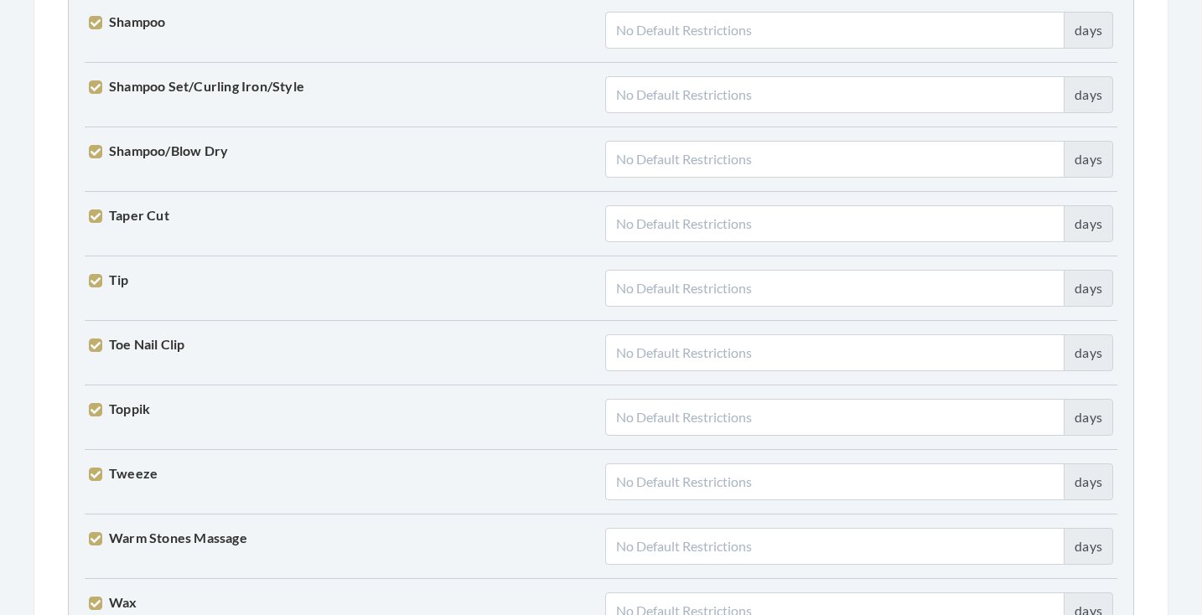
click at [134, 465] on label "Tweeze" at bounding box center [123, 474] width 69 height 20
checkbox input "false"
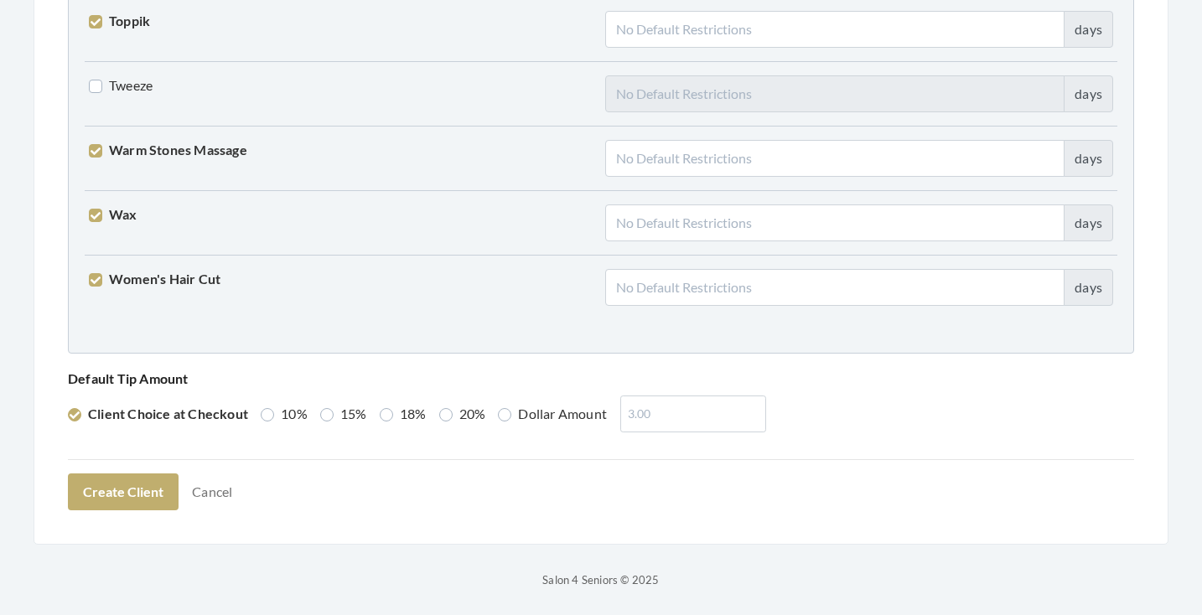
scroll to position [4248, 0]
click at [471, 413] on label "20%" at bounding box center [462, 415] width 47 height 20
radio input "true"
click at [122, 494] on button "Create Client" at bounding box center [123, 493] width 111 height 37
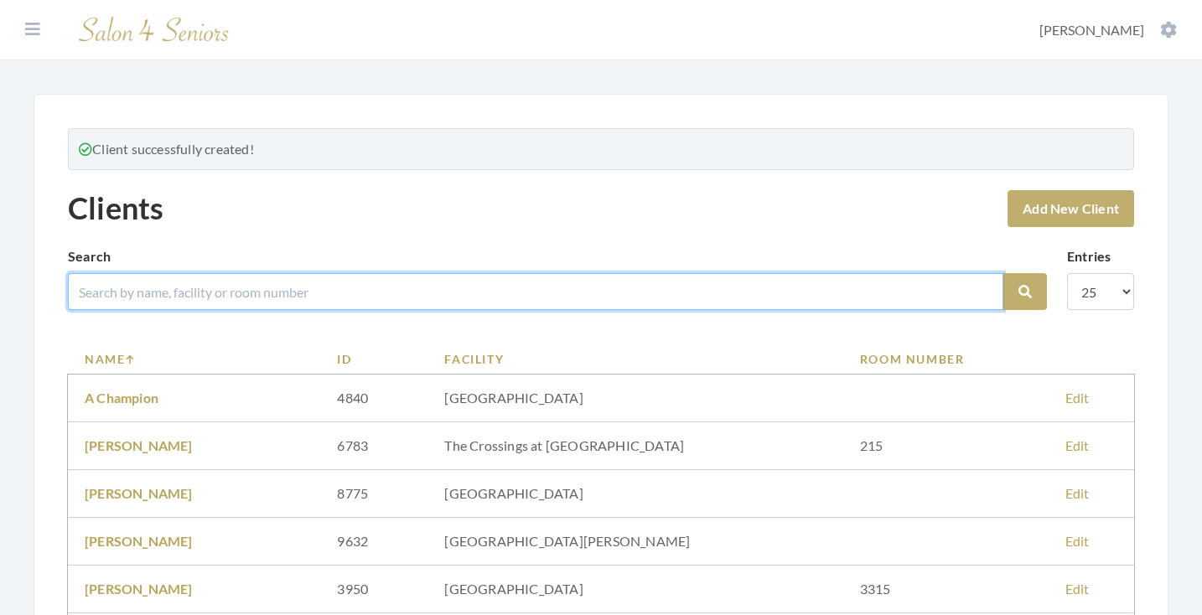
click at [194, 302] on input "search" at bounding box center [536, 291] width 936 height 37
type input "CARME"
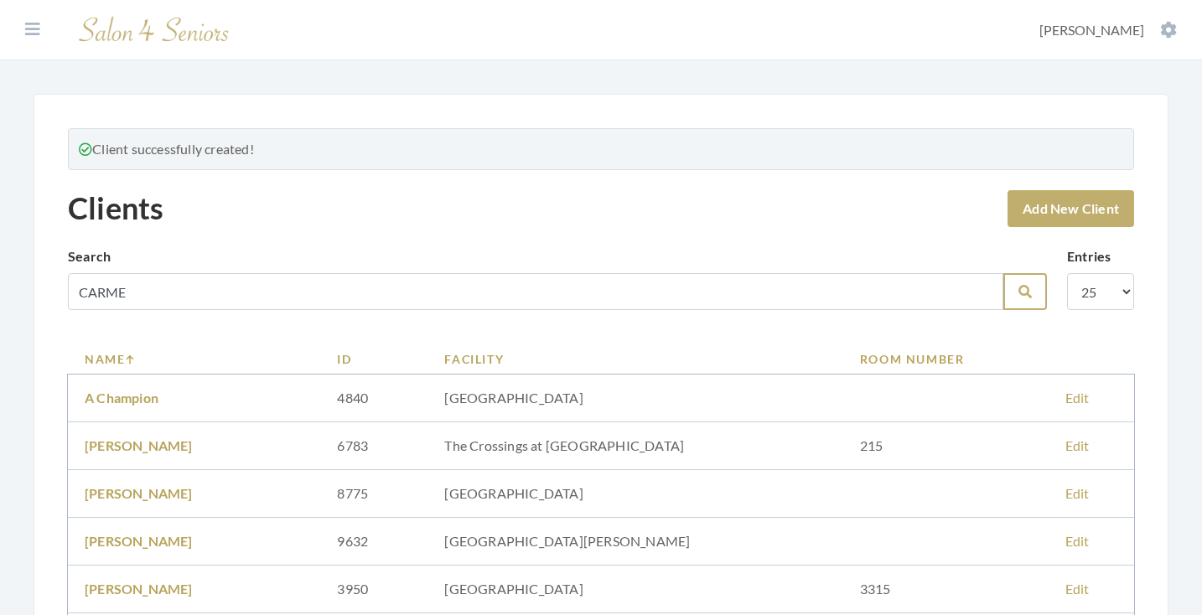
click at [1036, 309] on button "Search" at bounding box center [1026, 291] width 44 height 37
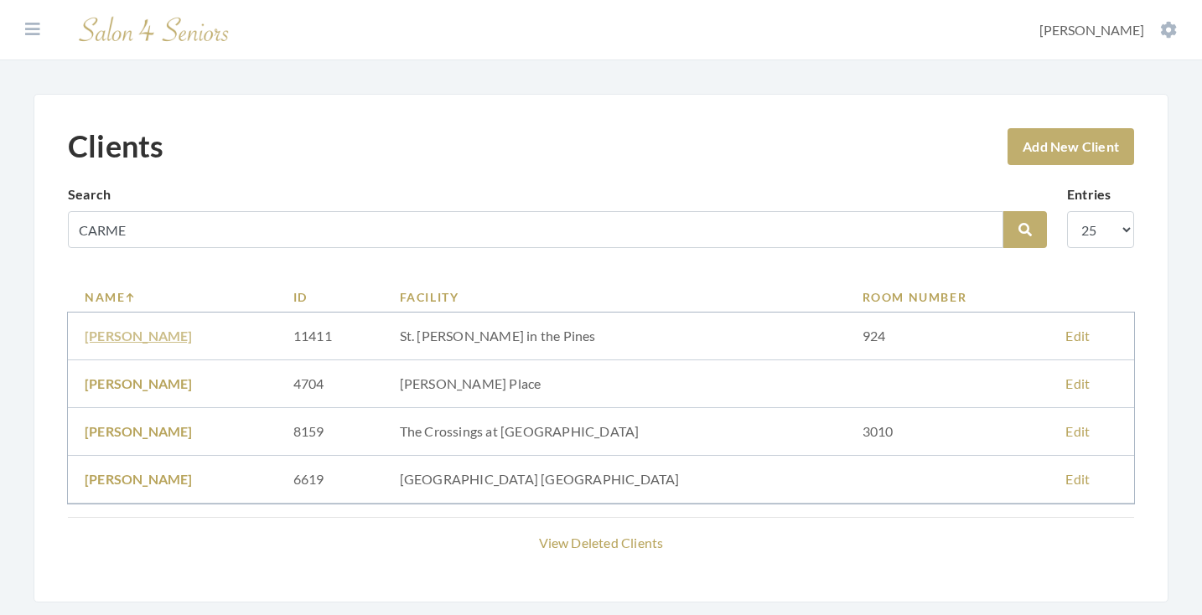
click at [167, 338] on link "[PERSON_NAME]" at bounding box center [139, 336] width 108 height 16
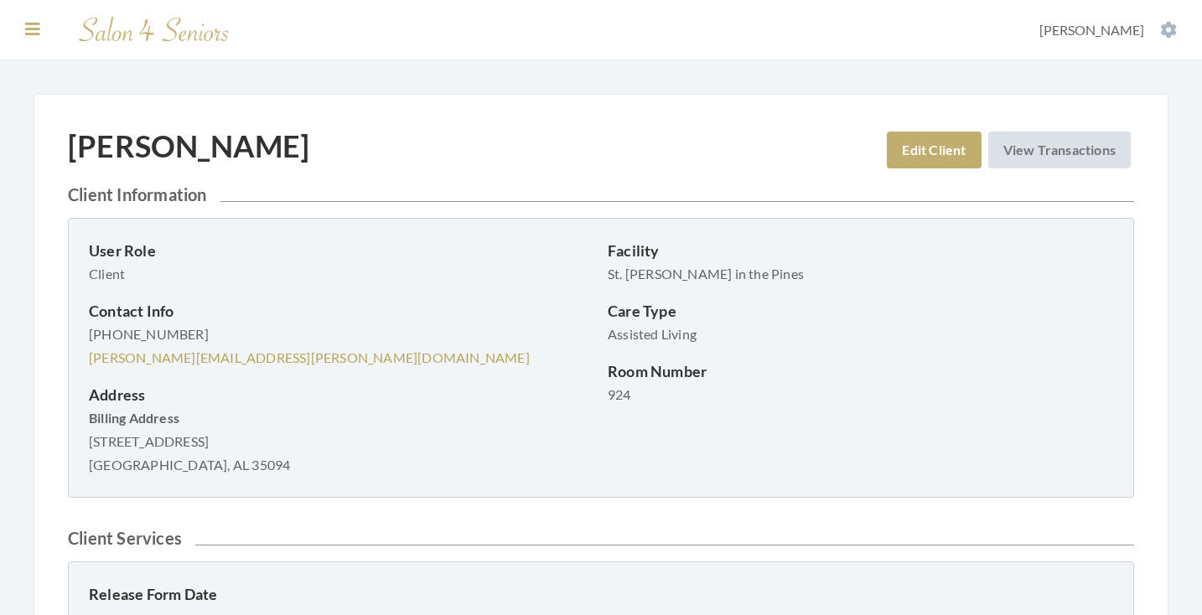
click at [38, 23] on icon at bounding box center [32, 29] width 15 height 17
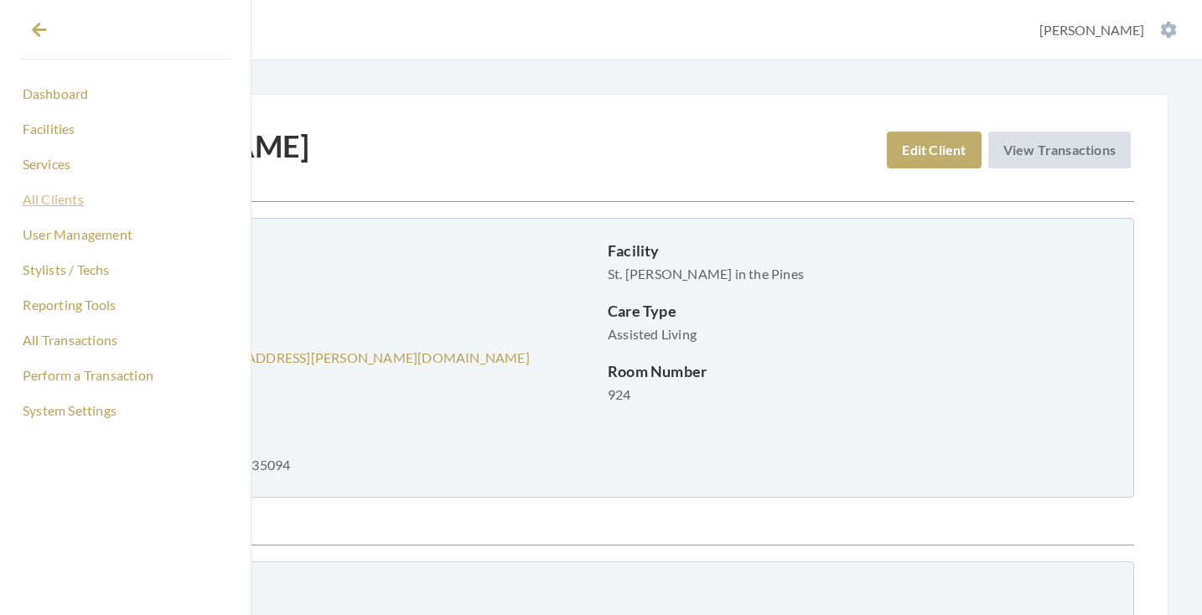
click at [60, 206] on link "All Clients" at bounding box center [125, 199] width 210 height 29
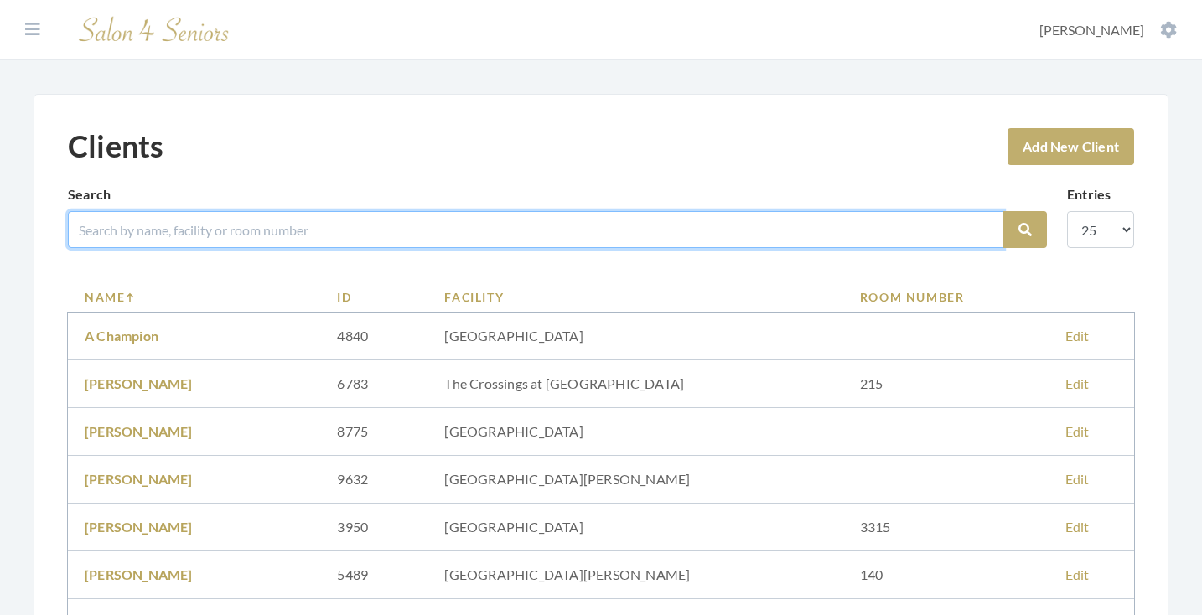
click at [215, 237] on input "search" at bounding box center [536, 229] width 936 height 37
type input "LINDA"
click at [1025, 230] on button "Search" at bounding box center [1026, 229] width 44 height 37
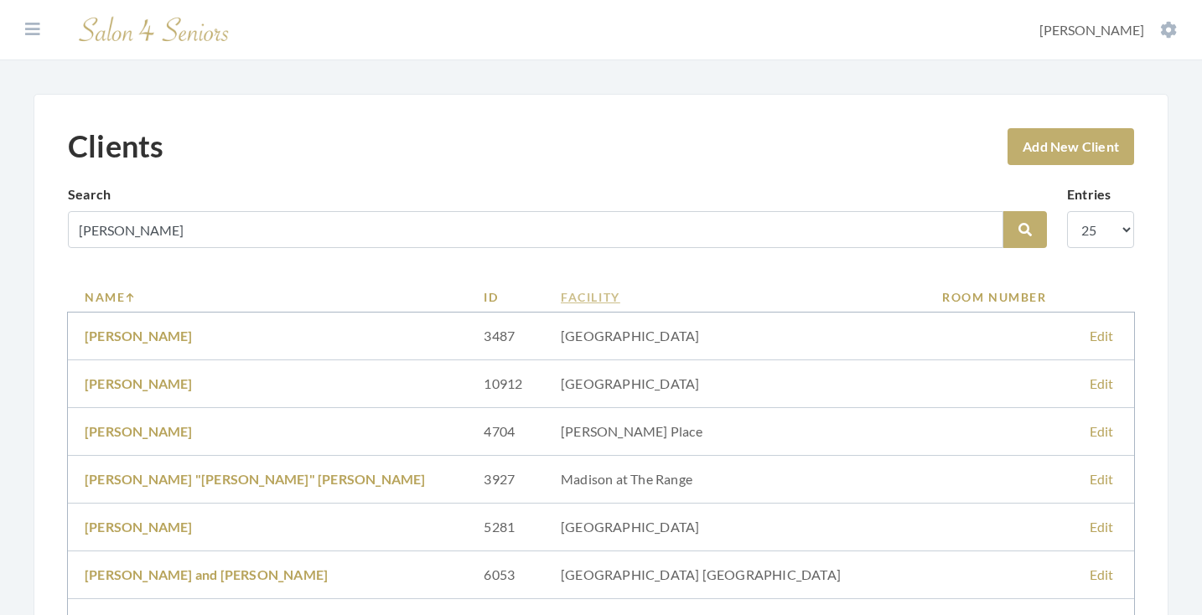
click at [561, 293] on link "Facility" at bounding box center [735, 297] width 348 height 18
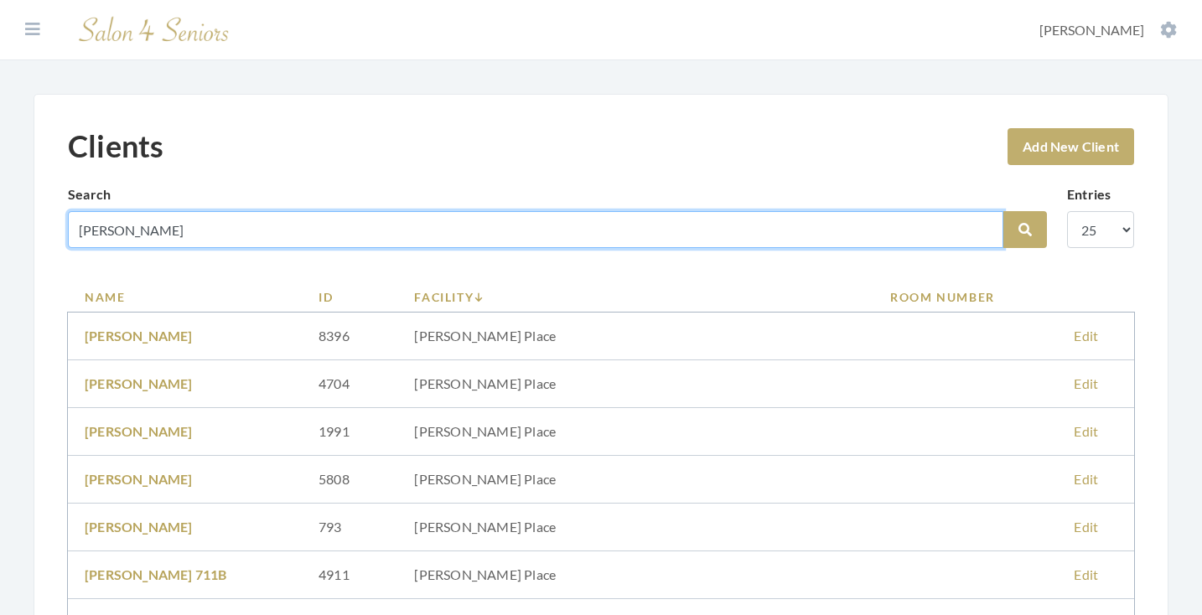
drag, startPoint x: 185, startPoint y: 236, endPoint x: 40, endPoint y: 236, distance: 145.1
type input "[PERSON_NAME]"
click at [1025, 230] on button "Search" at bounding box center [1026, 229] width 44 height 37
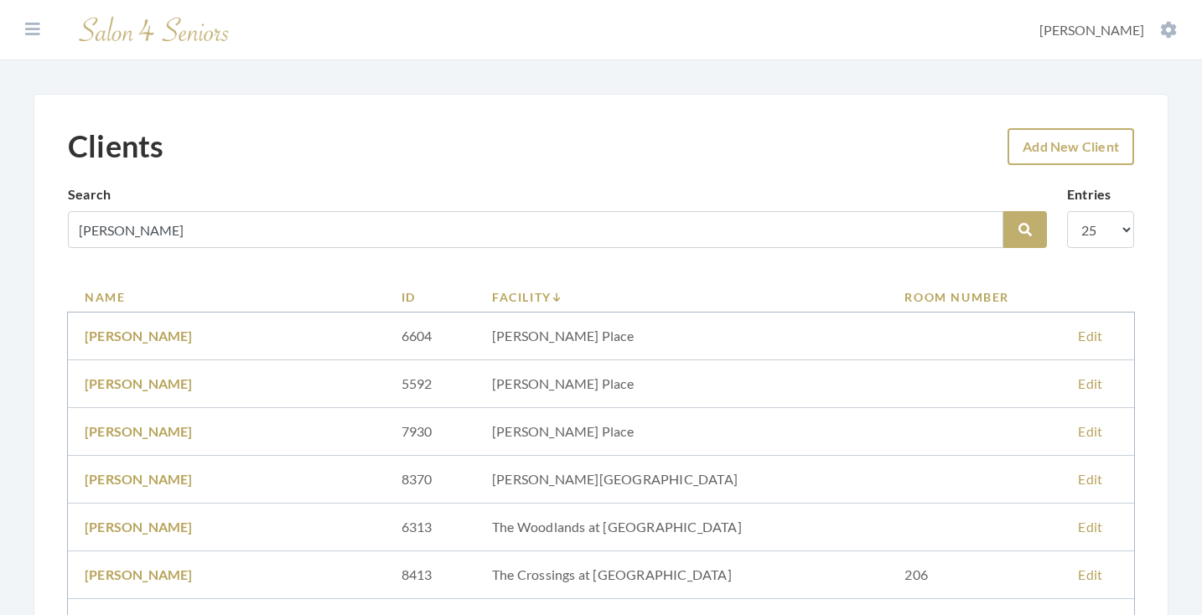
click at [1046, 149] on link "Add New Client" at bounding box center [1071, 146] width 127 height 37
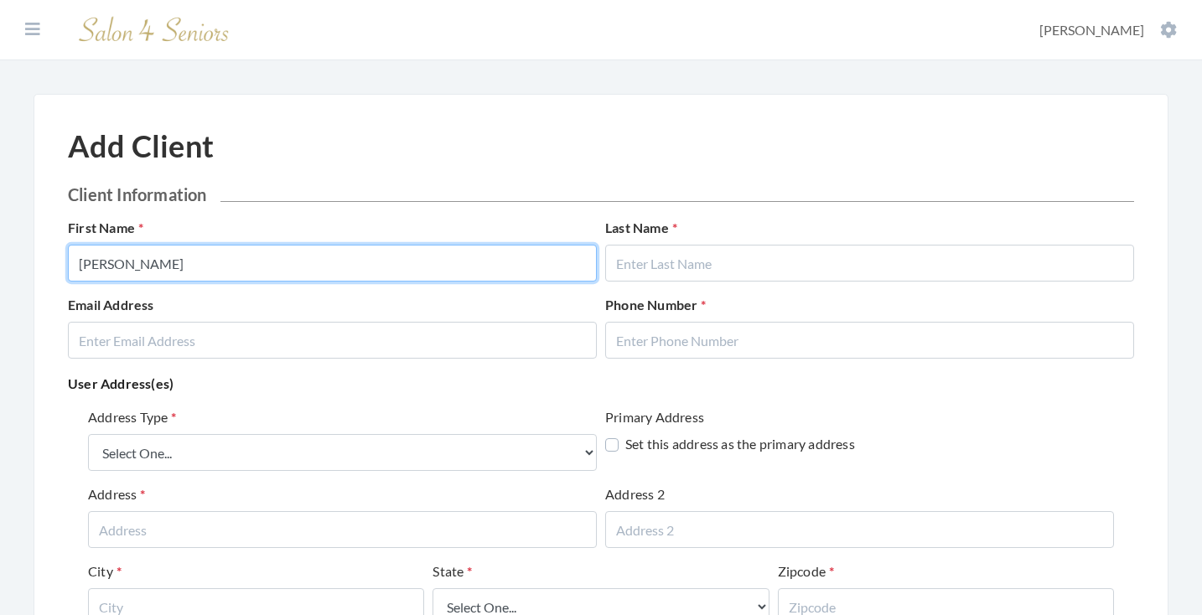
type input "[PERSON_NAME]"
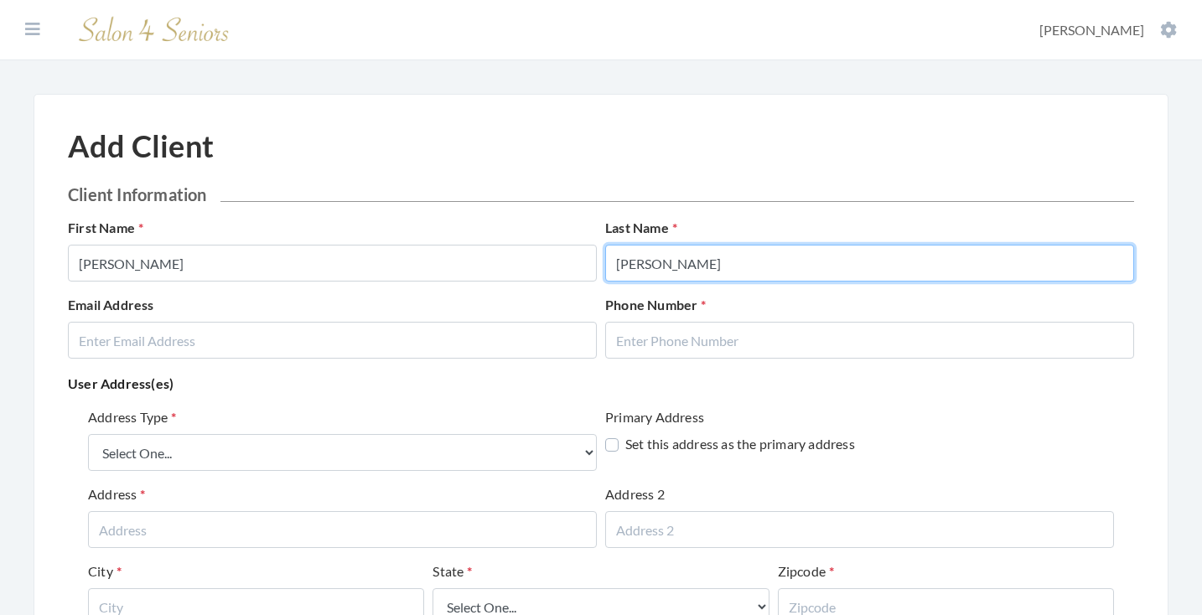
type input "TAYLOR"
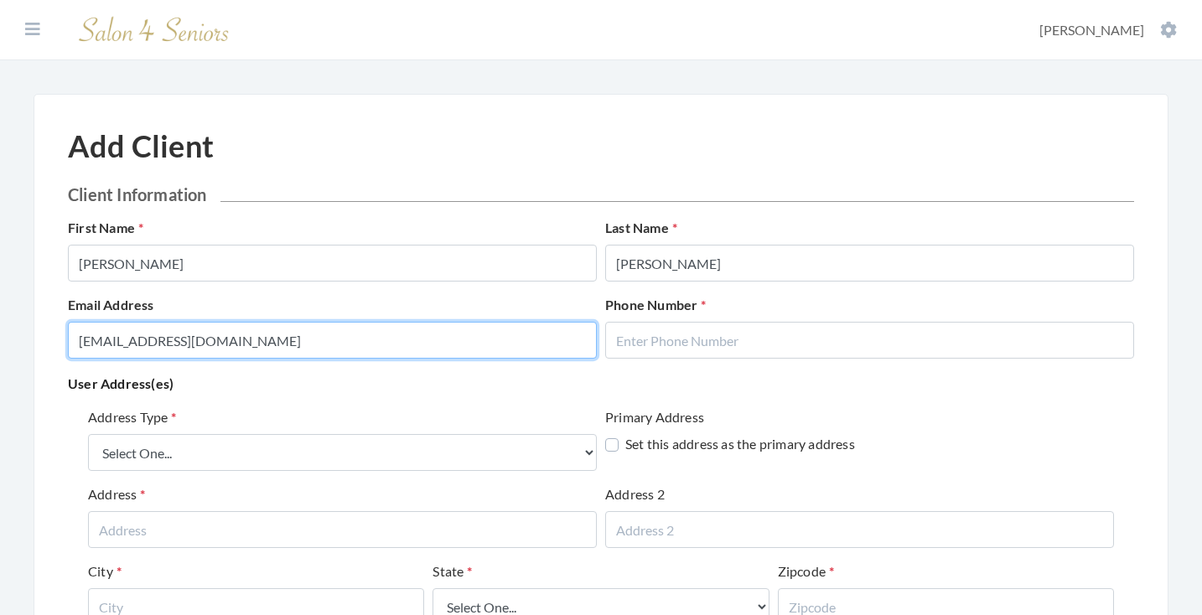
type input "PBRANNUM@TRUSSVILLE.COM"
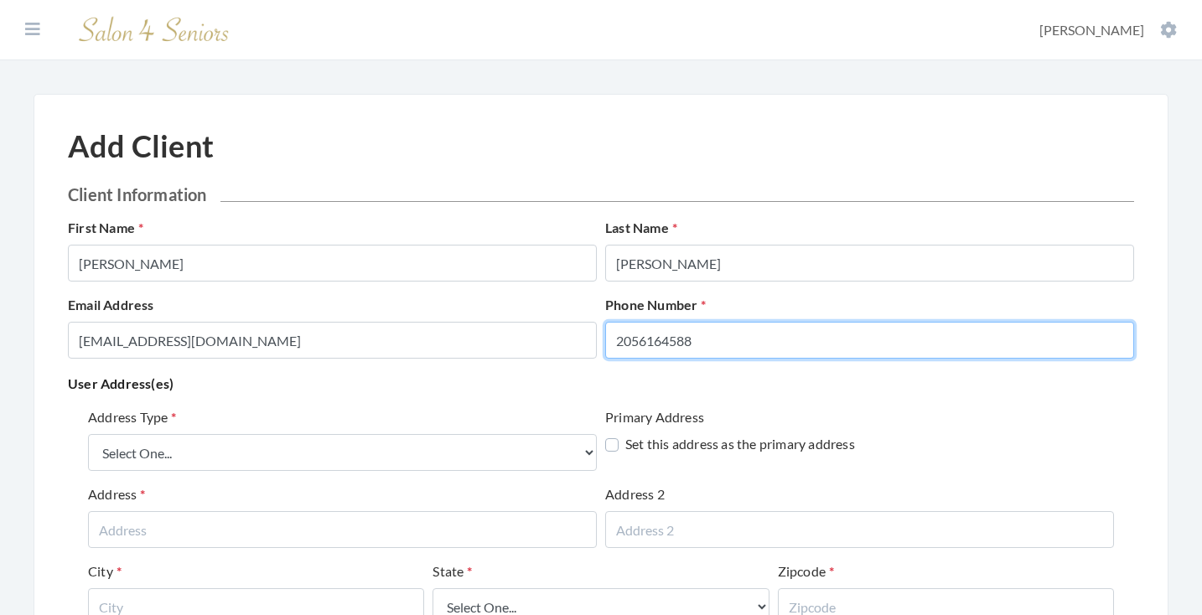
type input "2056164588"
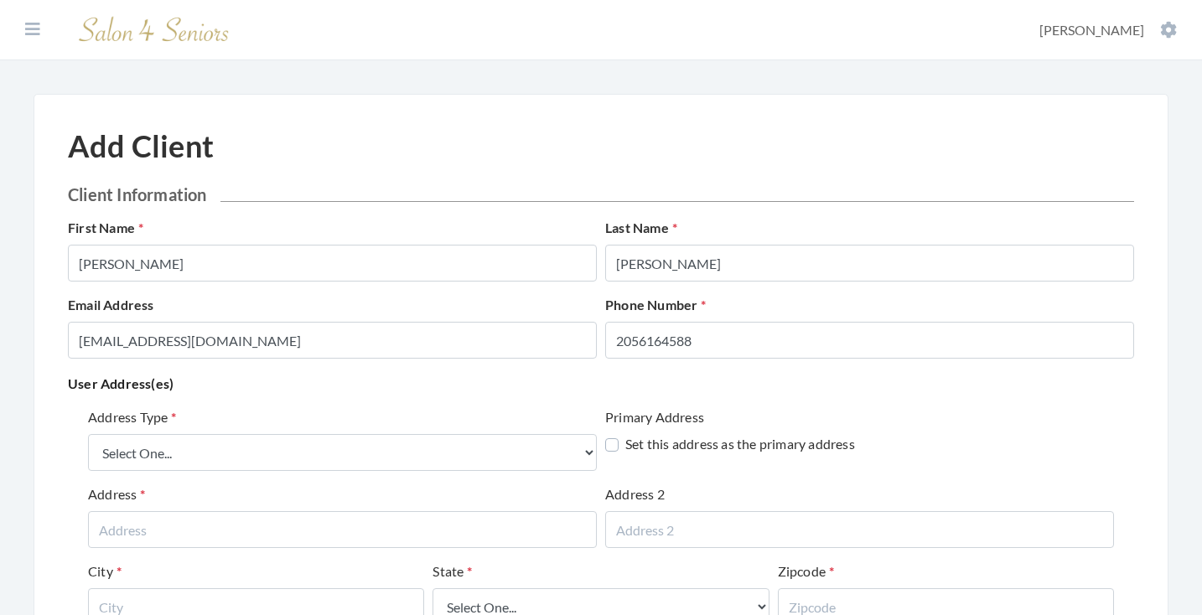
click at [441, 397] on div "User Address(es) Address Type Select One... Office Address Home Address Billing…" at bounding box center [601, 554] width 1067 height 365
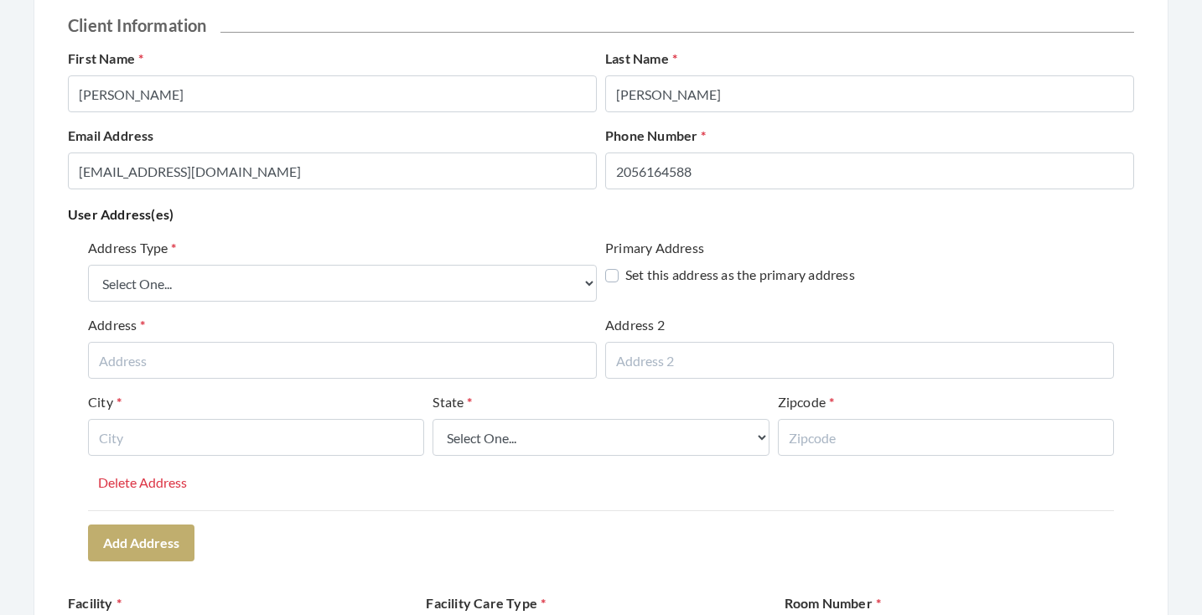
scroll to position [187, 0]
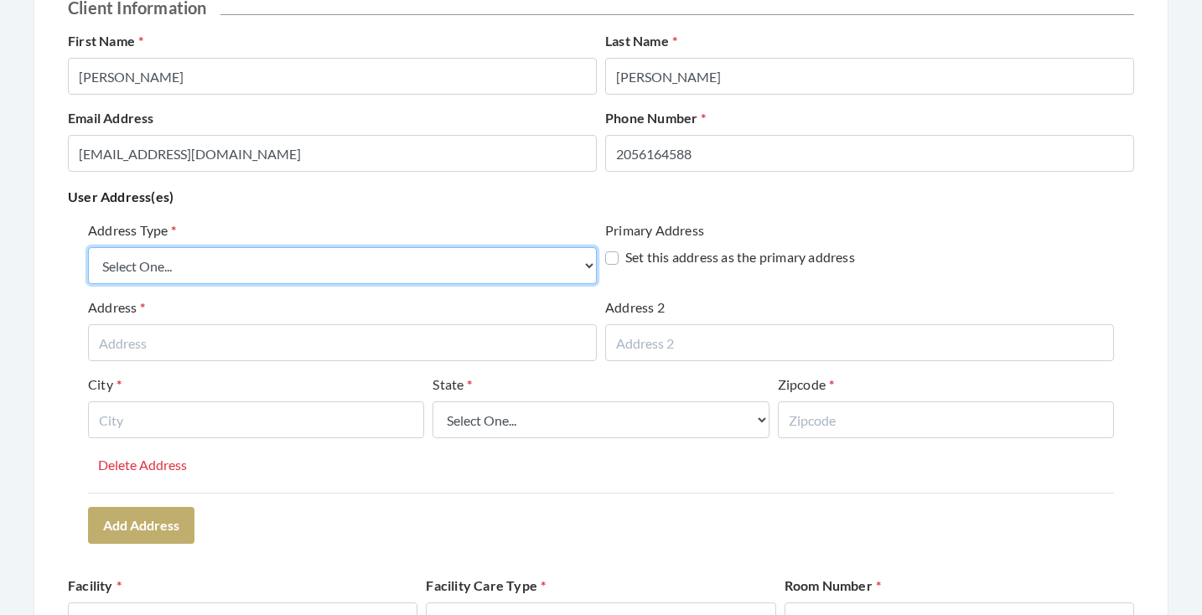
select select "billing"
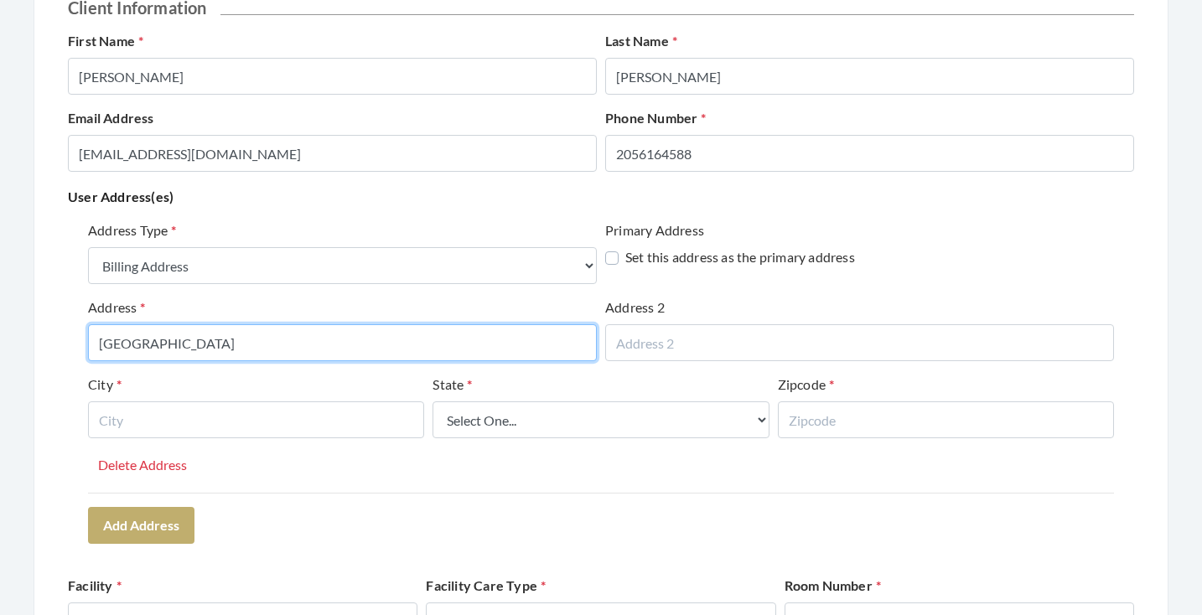
type input "928 PINE FOREST CIRCLE"
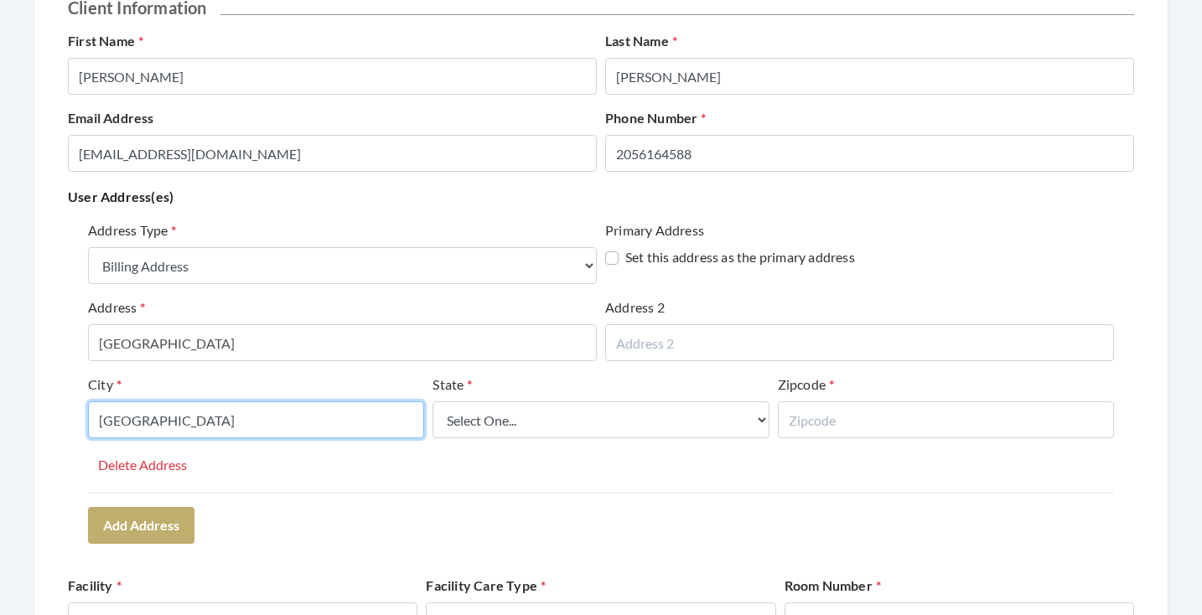
type input "BIRMINGHAM"
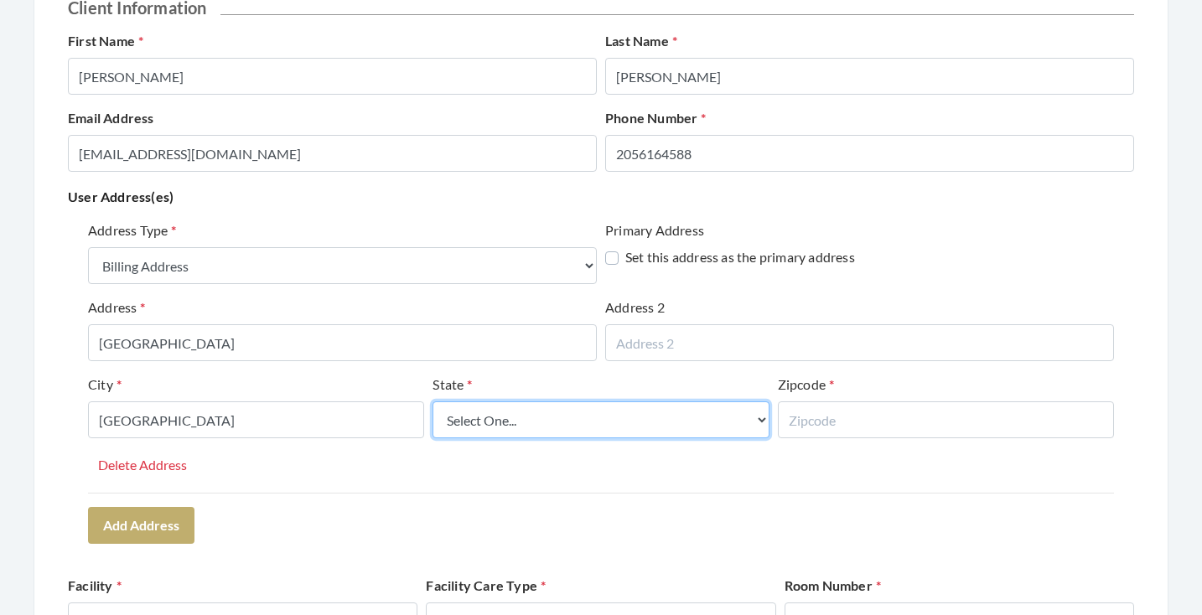
select select "al"
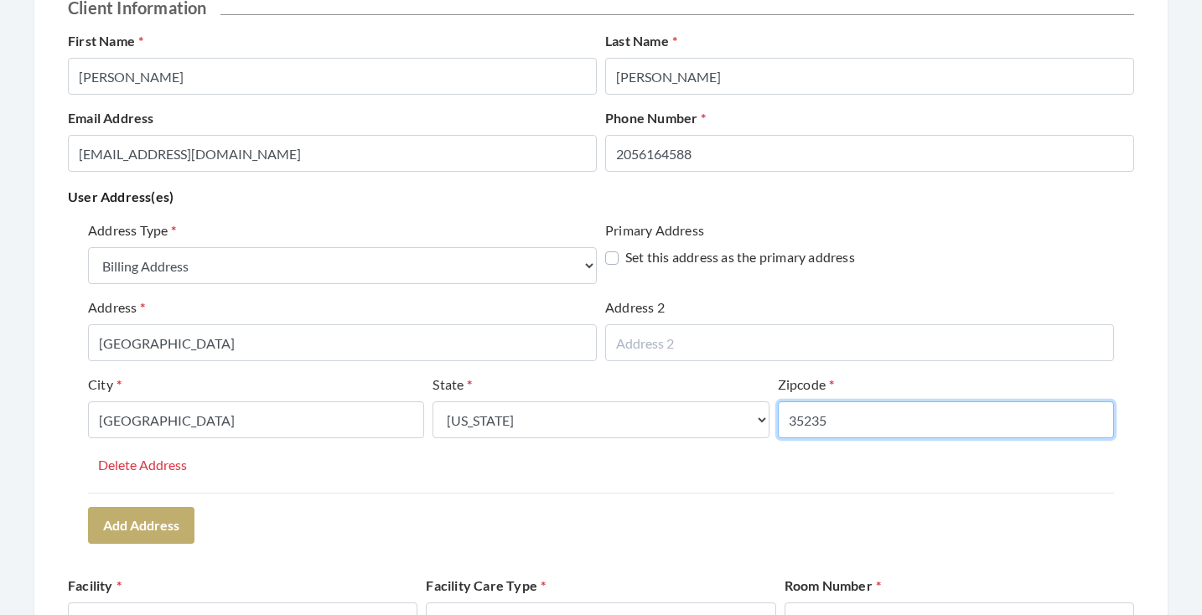
type input "35235"
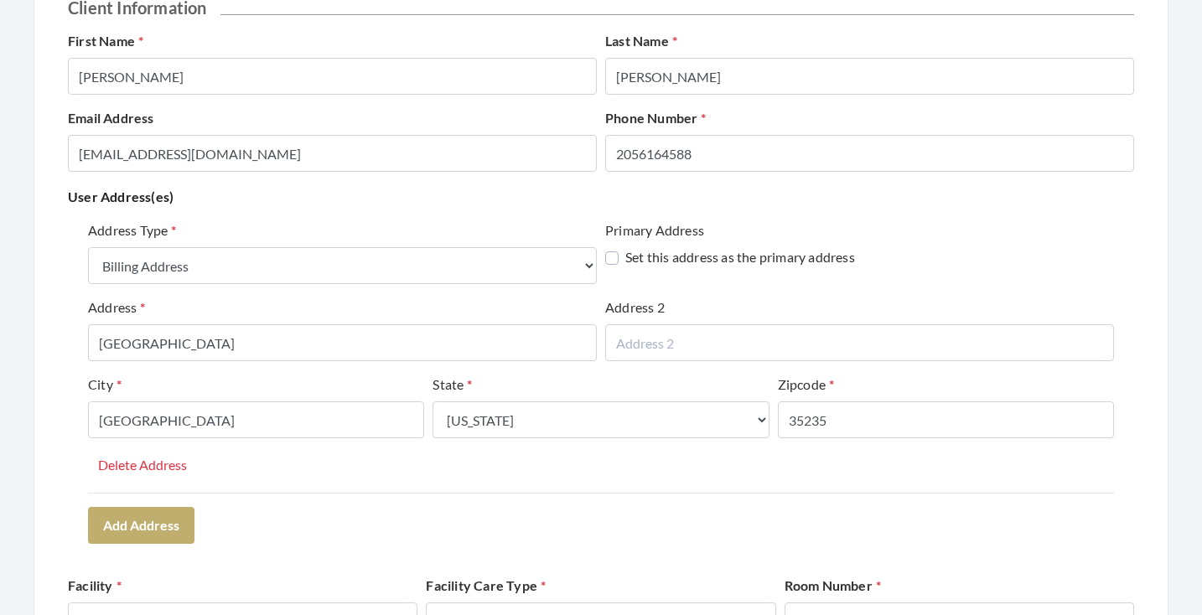
click at [307, 497] on div "Address Type Select One... Office Address Home Address Billing Address Primary …" at bounding box center [601, 382] width 1067 height 336
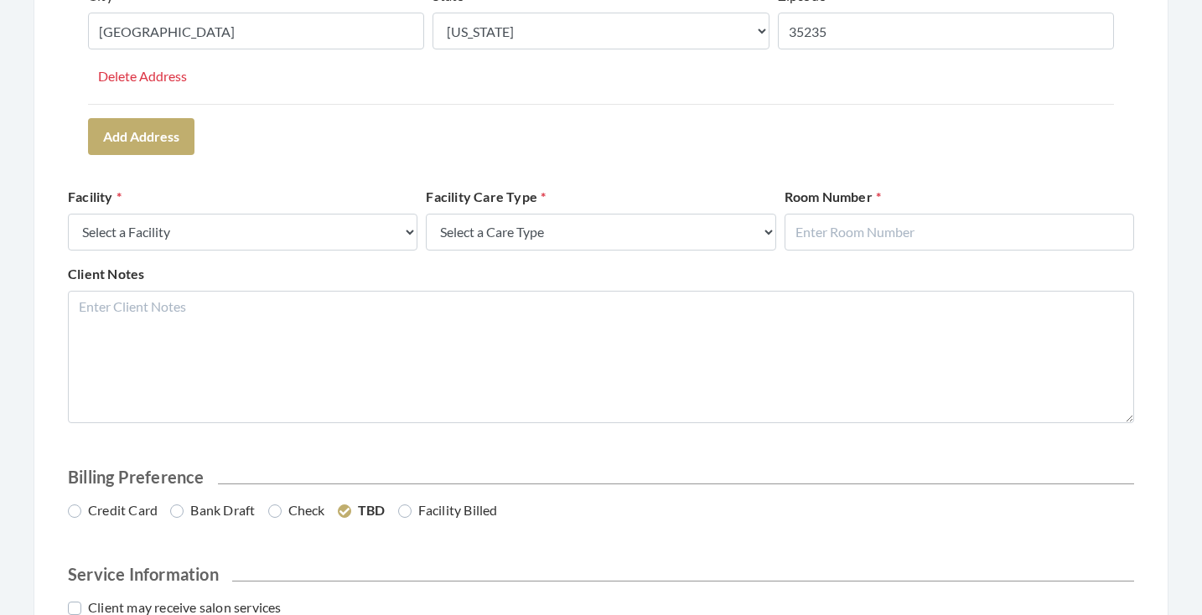
scroll to position [579, 0]
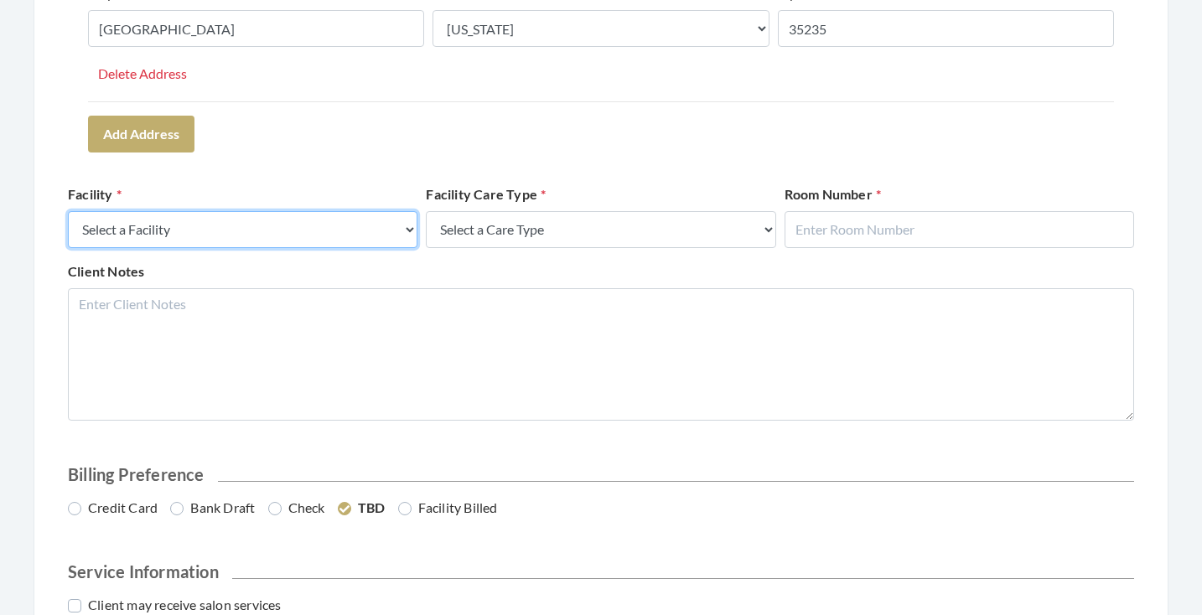
select select "58"
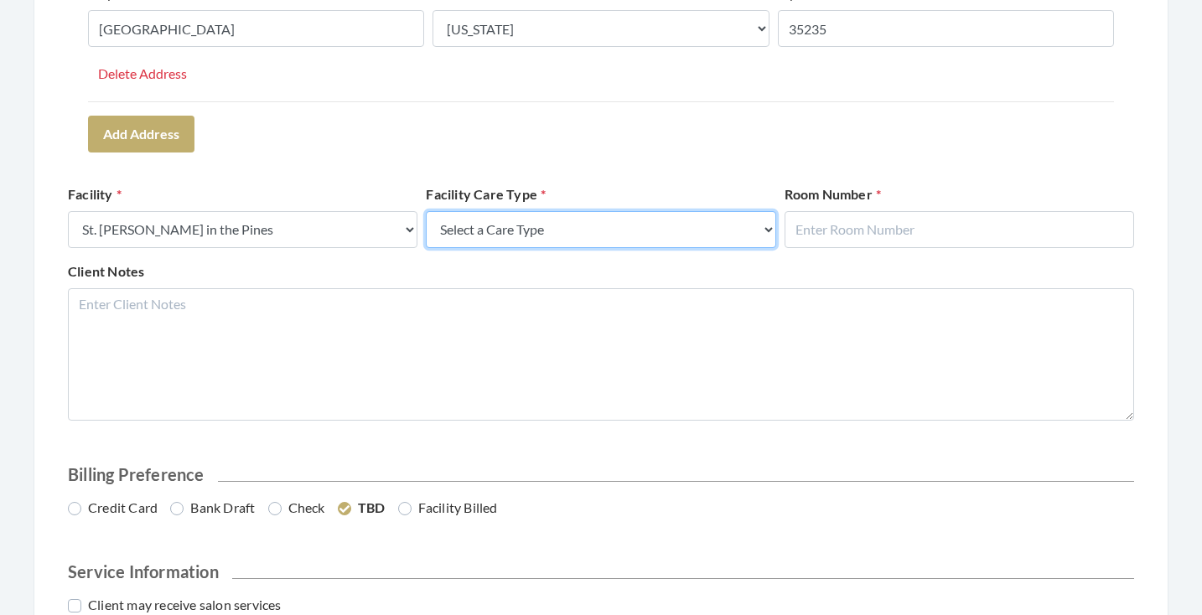
select select "4"
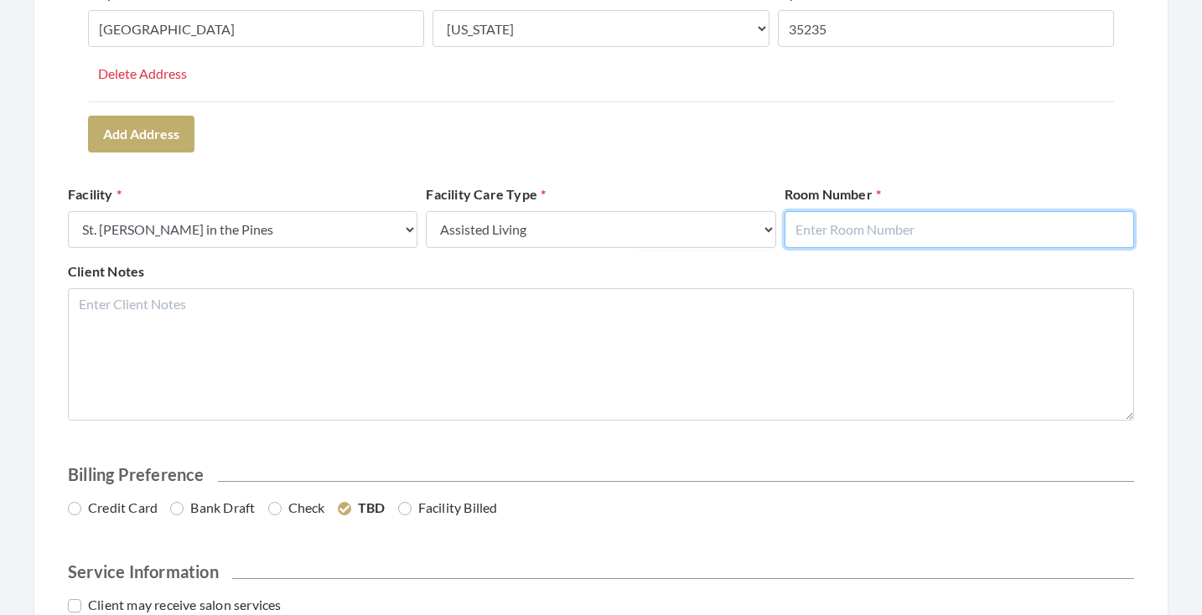
click at [836, 223] on input "text" at bounding box center [960, 229] width 350 height 37
type input "303"
click at [856, 173] on form "Client Information First Name LINDA Last Name TAYLOR Email Address PBRANNUM@TRU…" at bounding box center [601, 149] width 1067 height 1087
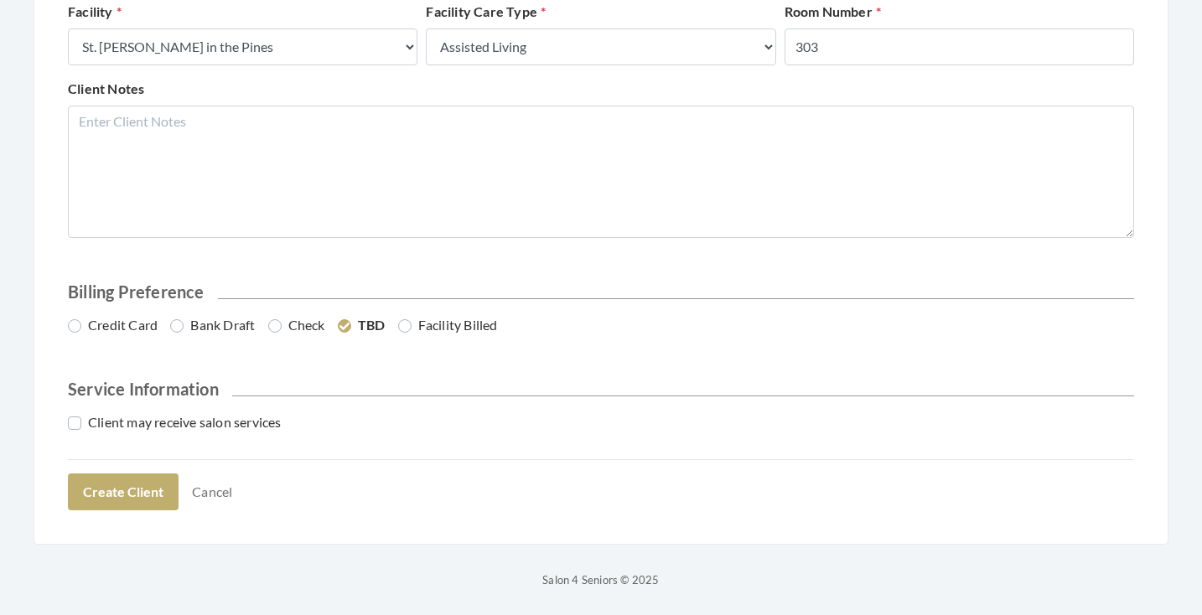
scroll to position [760, 0]
click at [130, 322] on label "Credit Card" at bounding box center [113, 326] width 90 height 20
radio input "true"
click at [137, 436] on div "Client may receive salon services" at bounding box center [601, 430] width 1075 height 34
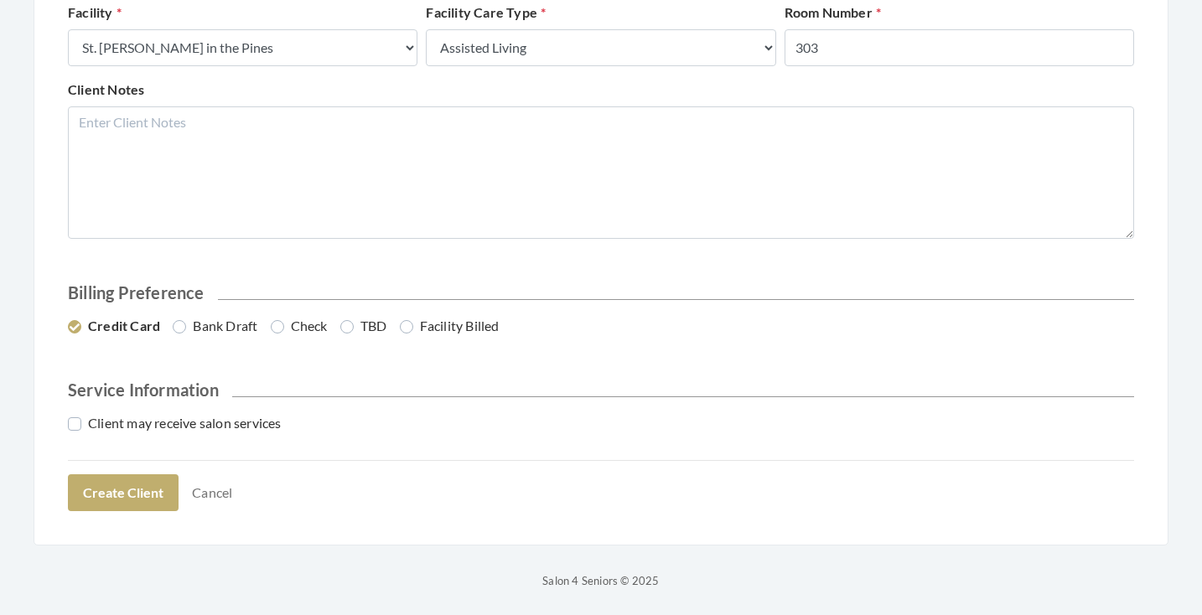
click at [137, 426] on label "Client may receive salon services" at bounding box center [175, 423] width 214 height 20
checkbox input "true"
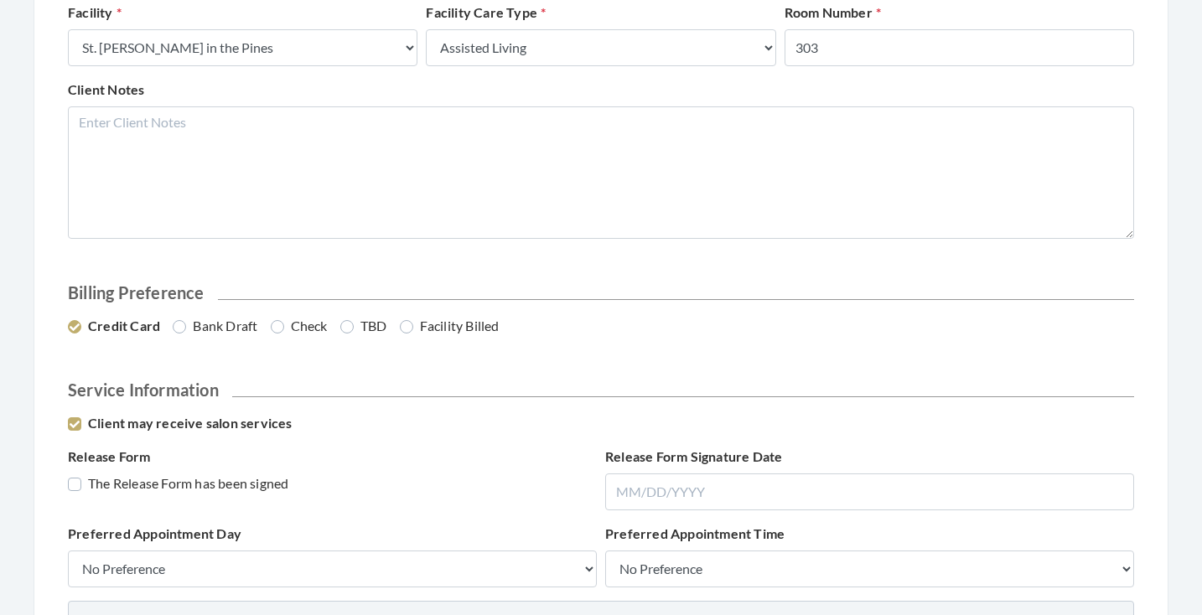
click at [136, 484] on label "The Release Form has been signed" at bounding box center [178, 484] width 221 height 20
checkbox input "true"
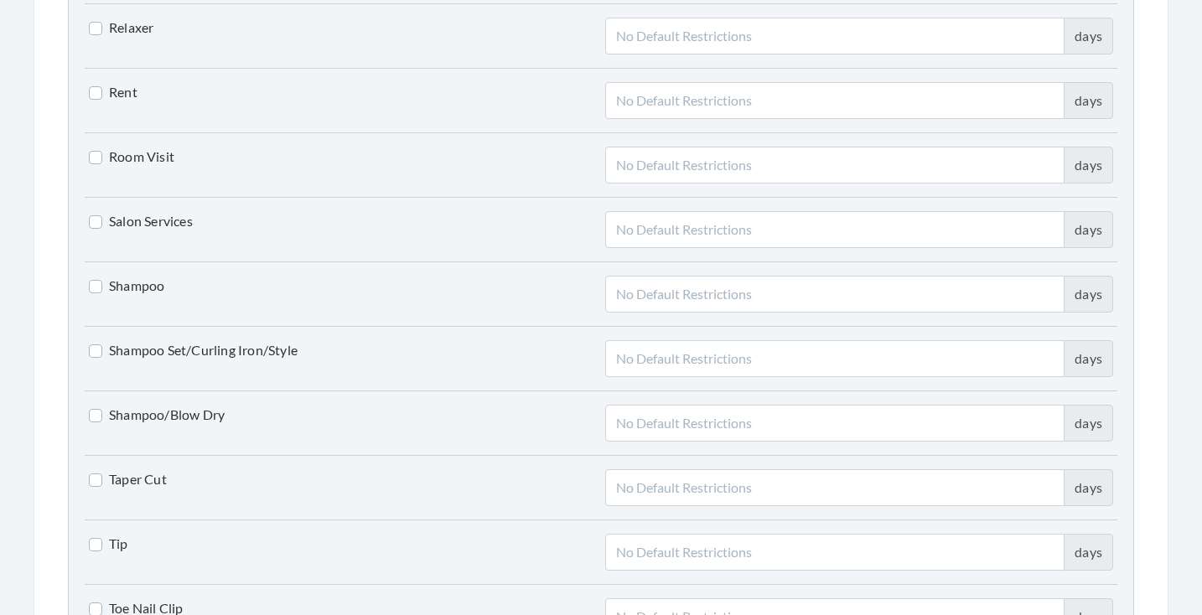
scroll to position [3672, 0]
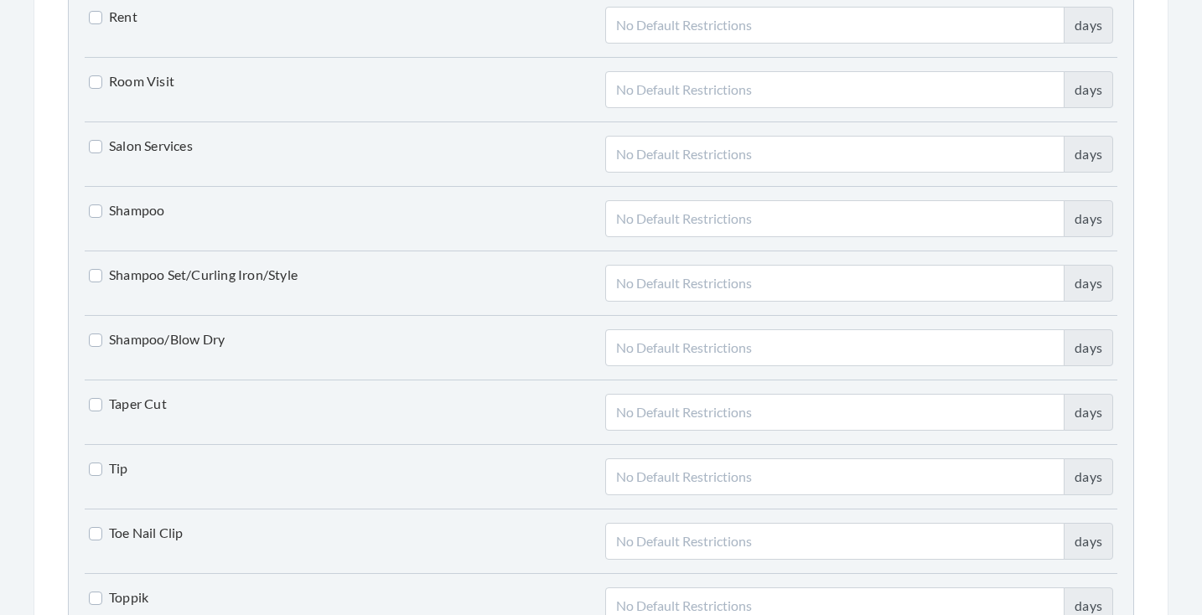
click at [207, 266] on label "Shampoo Set/Curling Iron/Style" at bounding box center [193, 275] width 209 height 20
checkbox input "true"
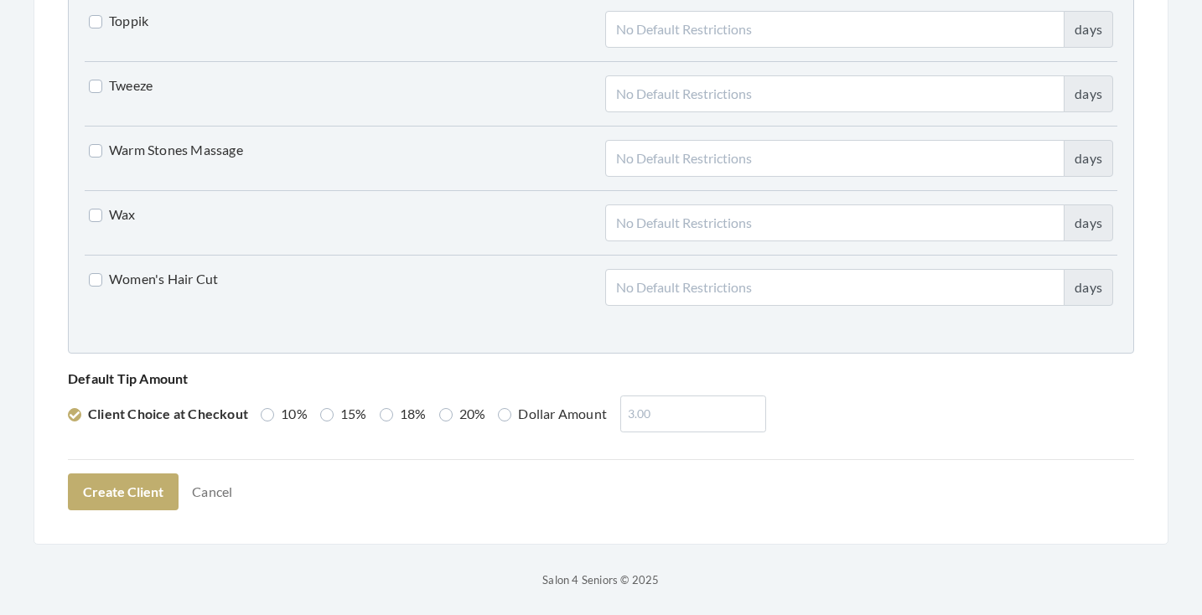
scroll to position [4248, 0]
click at [184, 275] on label "Women's Hair Cut" at bounding box center [153, 280] width 129 height 20
checkbox input "true"
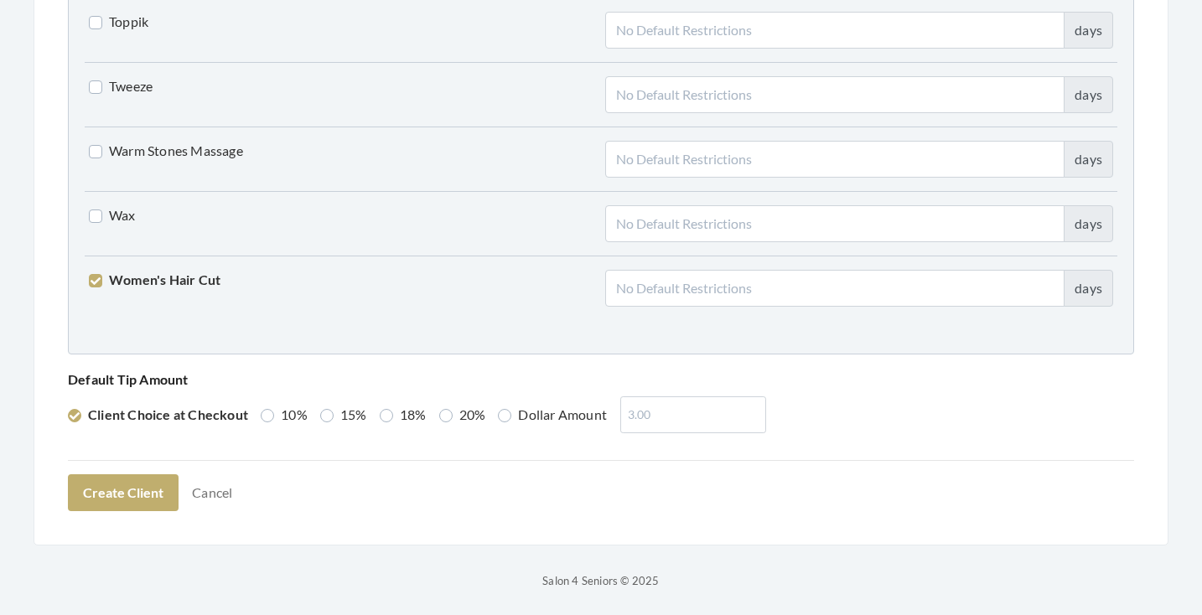
click at [524, 408] on label "Dollar Amount" at bounding box center [552, 415] width 109 height 20
radio input "true"
click at [665, 413] on input "number" at bounding box center [689, 415] width 146 height 37
type input "0.00"
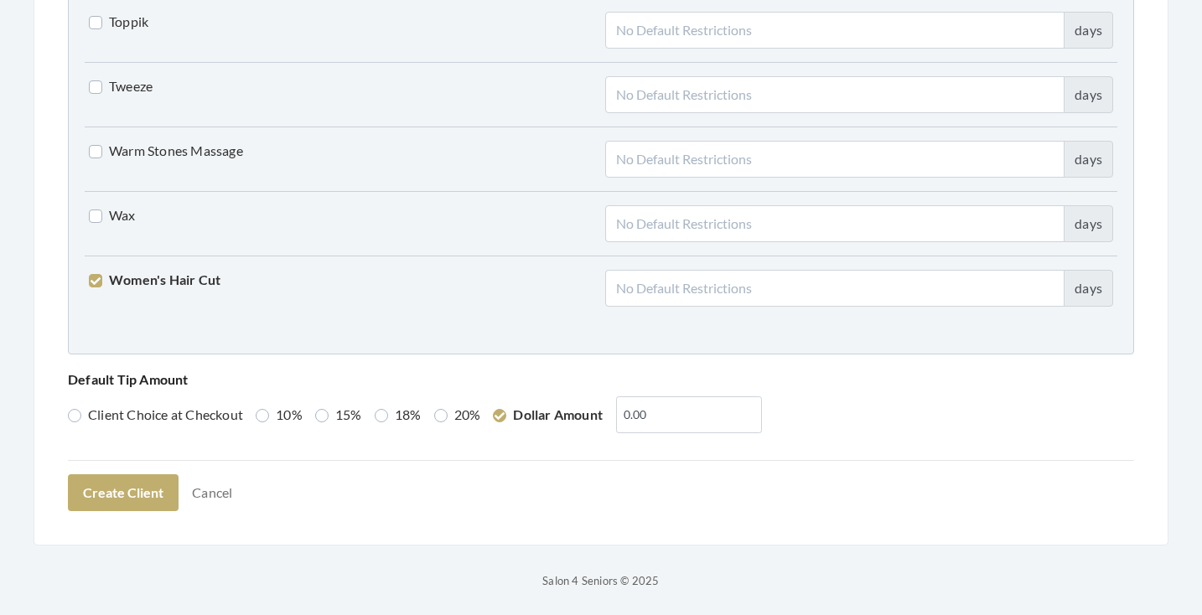
click at [145, 491] on button "Create Client" at bounding box center [123, 493] width 111 height 37
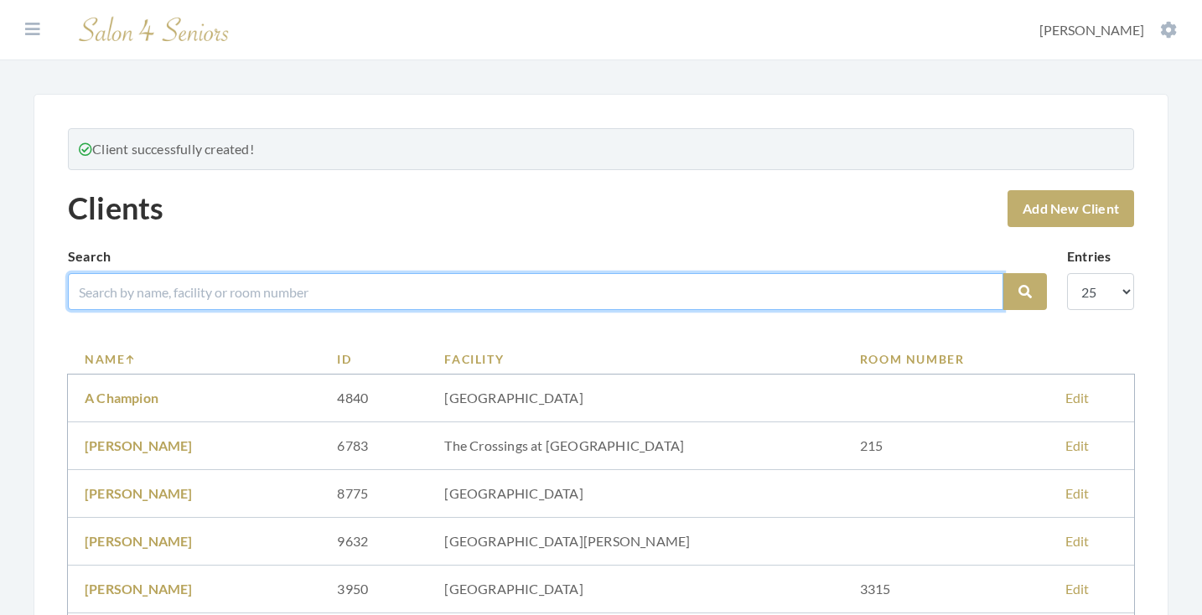
click at [327, 296] on input "search" at bounding box center [536, 291] width 936 height 37
type input "[PERSON_NAME]"
click at [1025, 292] on button "Search" at bounding box center [1026, 291] width 44 height 37
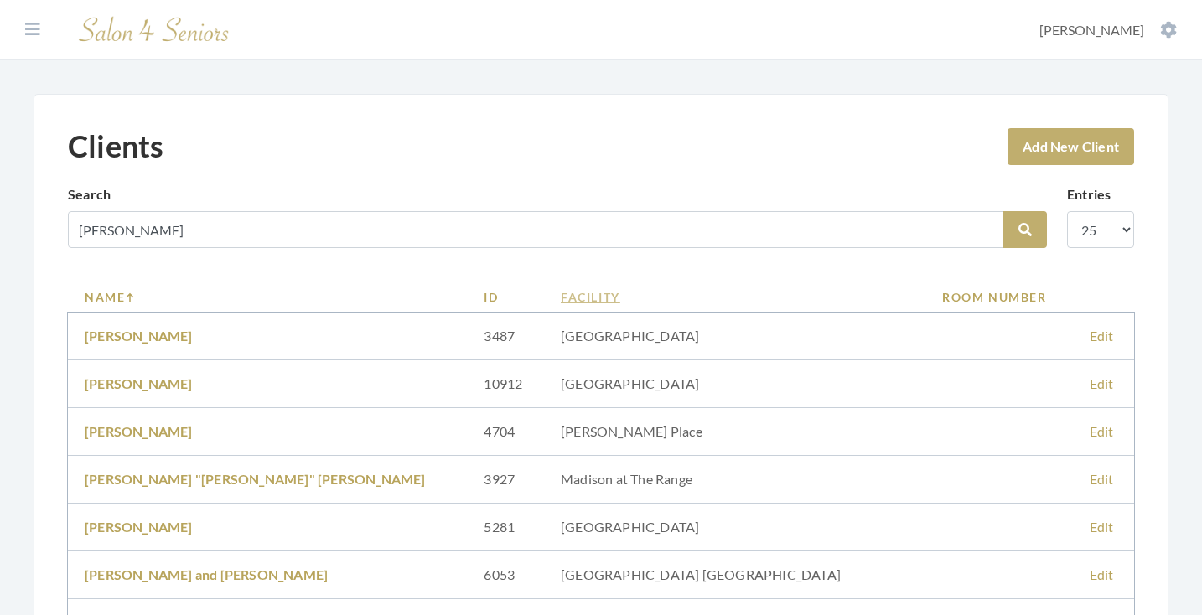
click at [568, 294] on link "Facility" at bounding box center [735, 297] width 348 height 18
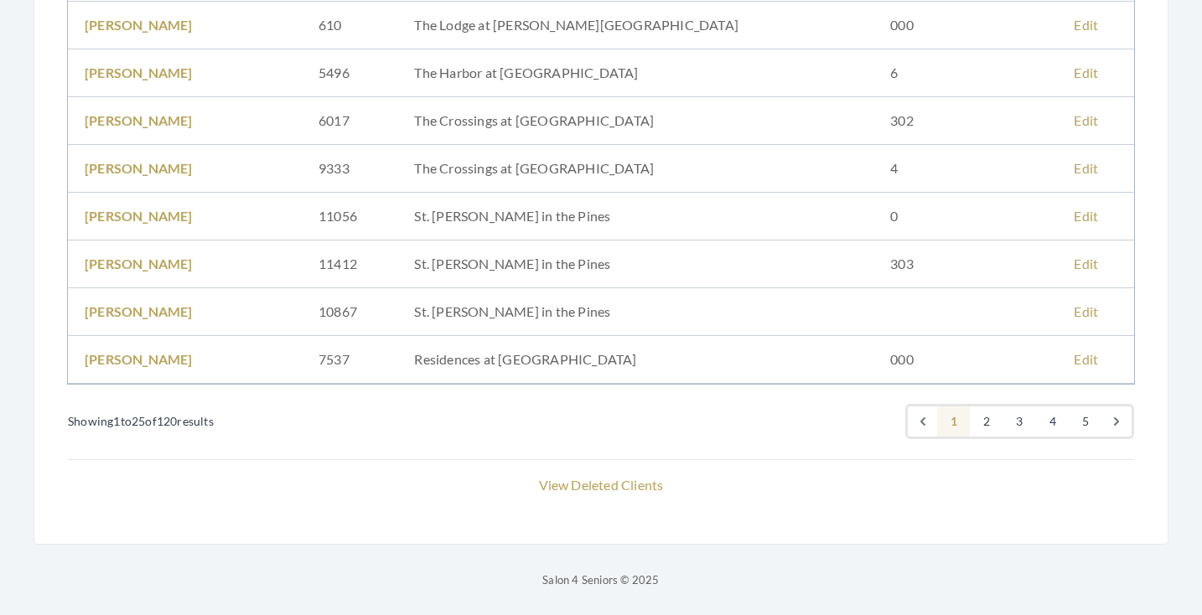
scroll to position [1124, 0]
click at [148, 262] on link "LINDA TAYLOR" at bounding box center [139, 264] width 108 height 16
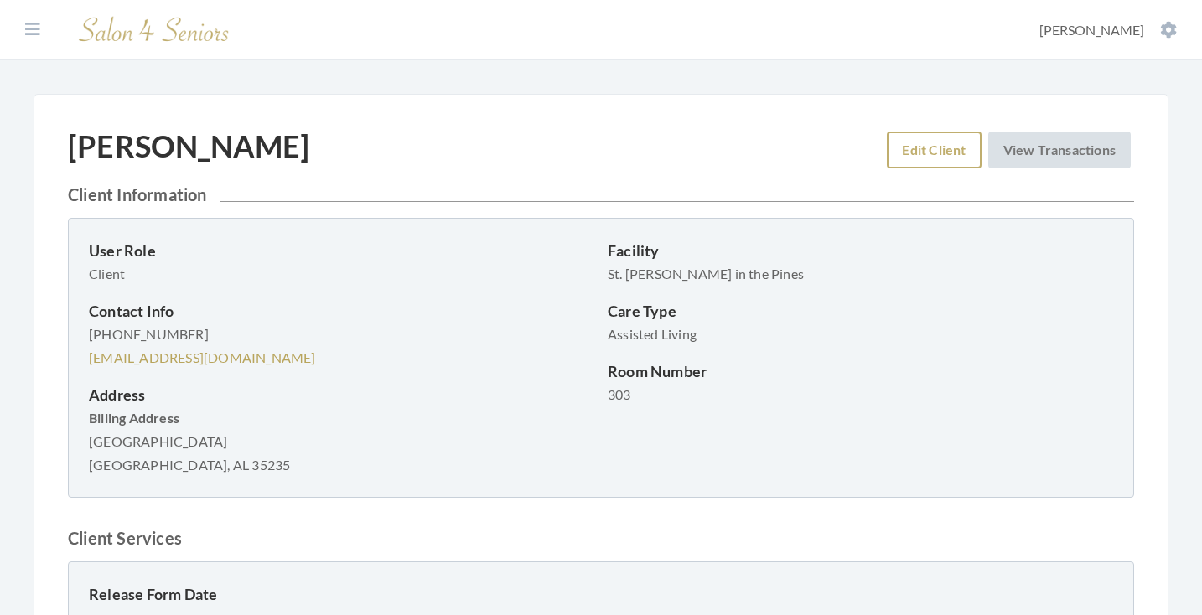
click at [919, 144] on link "Edit Client" at bounding box center [934, 150] width 94 height 37
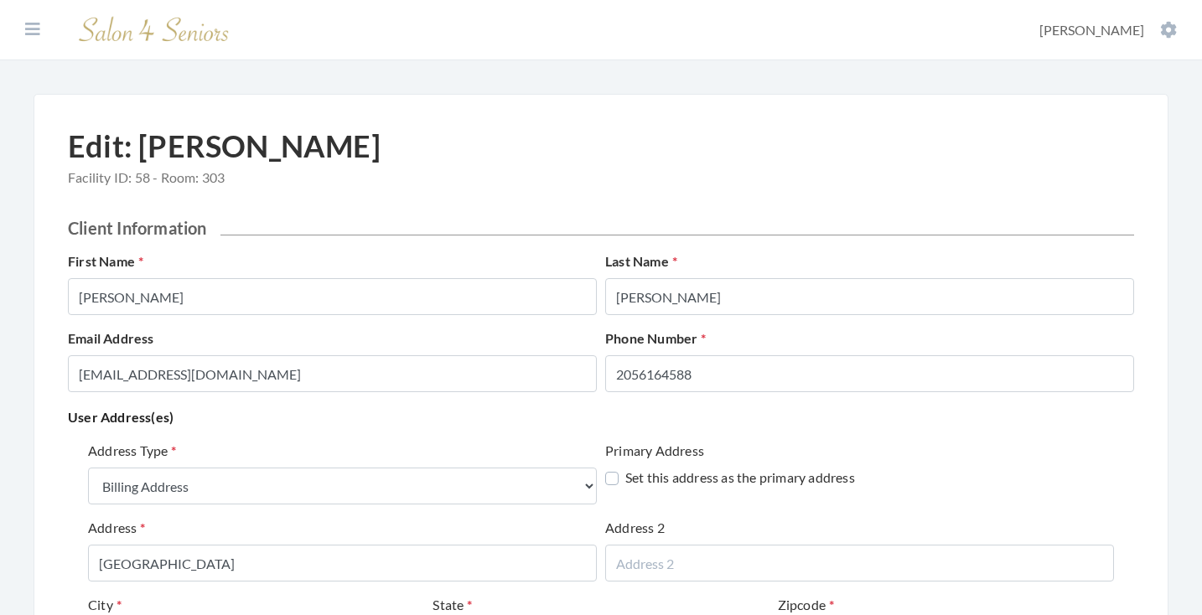
select select "billing"
select select "al"
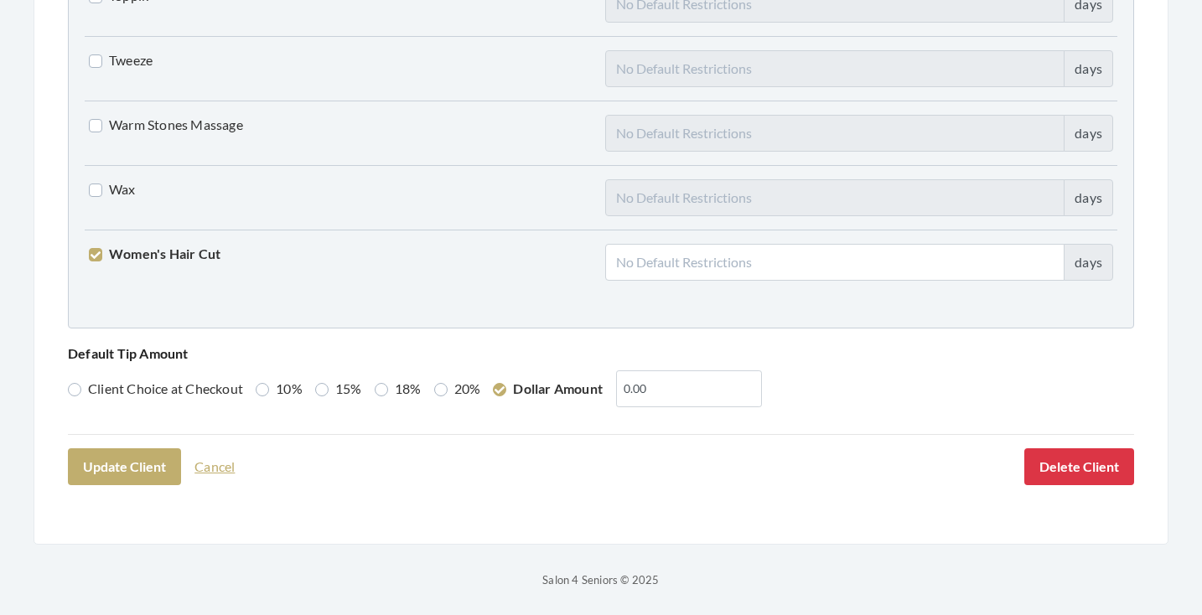
scroll to position [4306, 0]
click at [162, 467] on button "Update Client" at bounding box center [124, 467] width 113 height 37
